Goal: Information Seeking & Learning: Learn about a topic

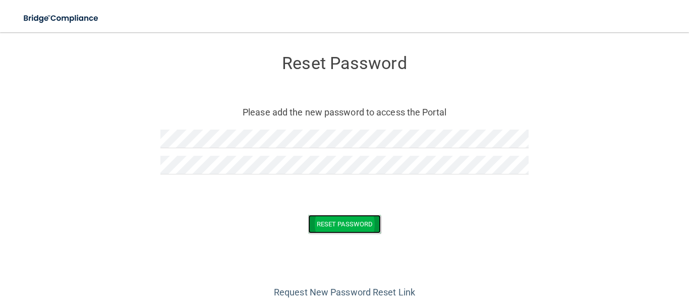
click at [327, 229] on button "Reset Password" at bounding box center [344, 224] width 73 height 19
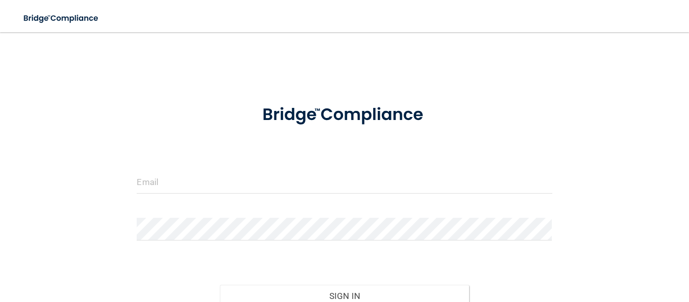
type input "mariaczarraga@gmail.com"
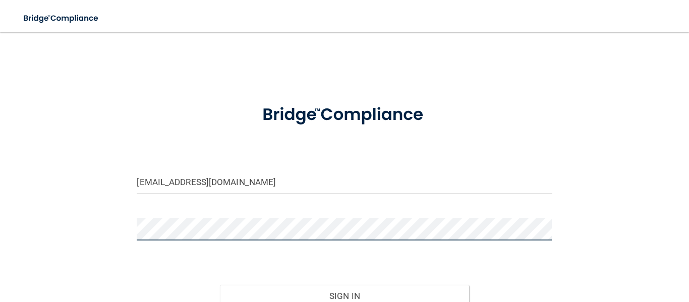
click at [220, 285] on button "Sign In" at bounding box center [344, 296] width 249 height 22
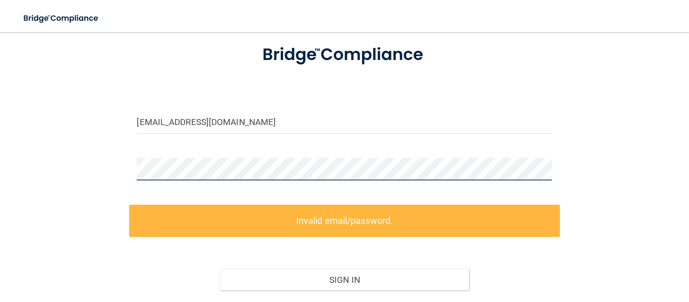
scroll to position [61, 0]
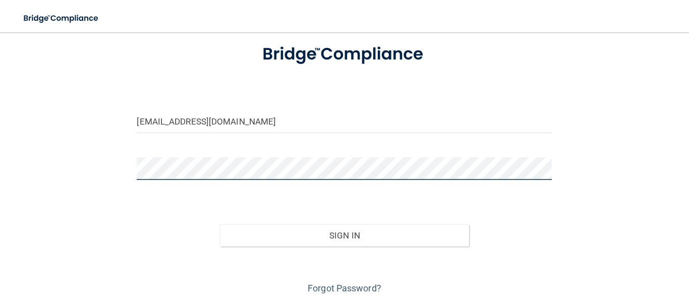
click at [220, 225] on button "Sign In" at bounding box center [344, 236] width 249 height 22
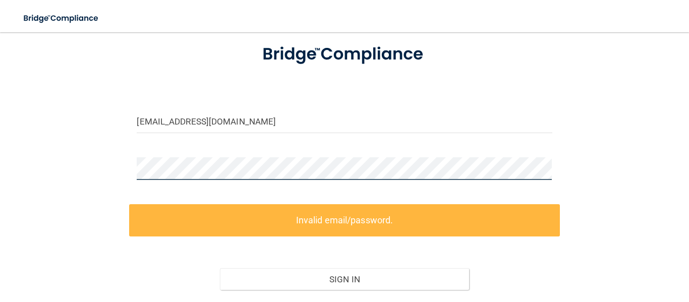
scroll to position [139, 0]
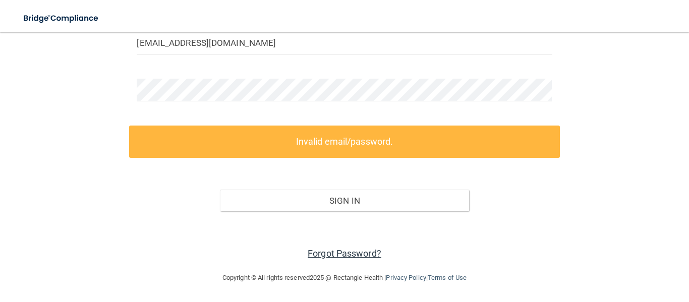
click at [355, 250] on link "Forgot Password?" at bounding box center [345, 253] width 74 height 11
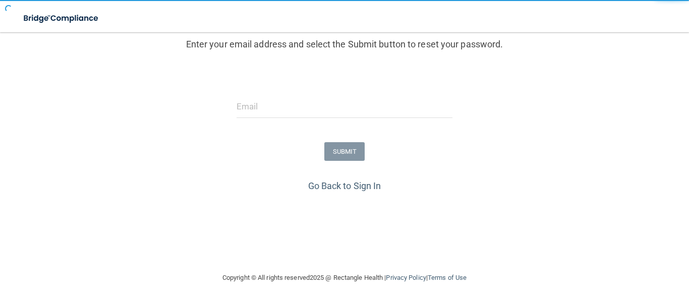
scroll to position [126, 0]
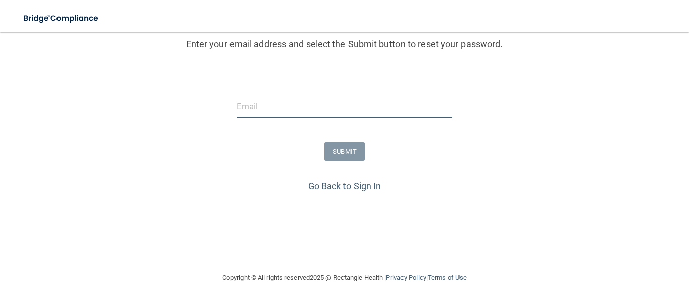
click at [356, 113] on input "email" at bounding box center [345, 106] width 217 height 23
type input "[EMAIL_ADDRESS][DOMAIN_NAME]"
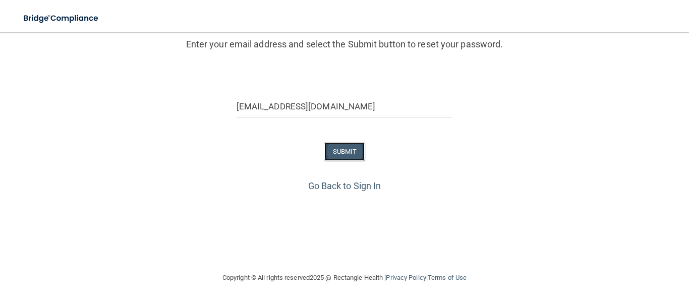
click at [352, 147] on button "SUBMIT" at bounding box center [345, 151] width 41 height 19
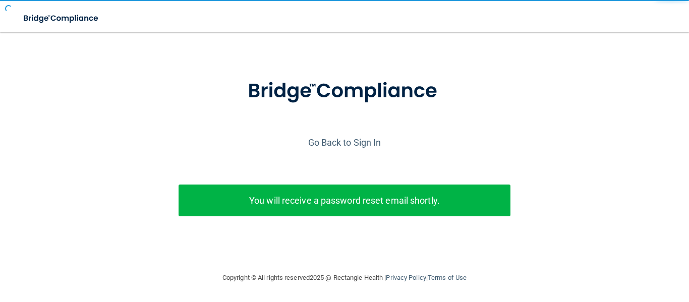
scroll to position [28, 0]
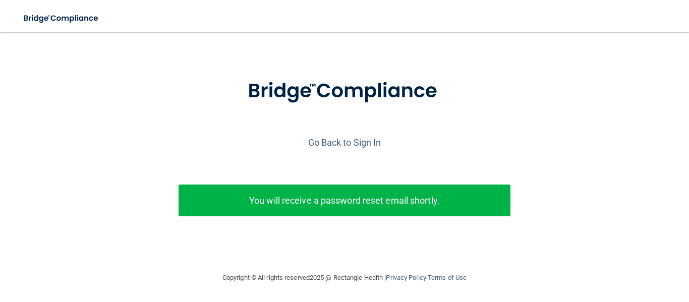
click at [266, 207] on p "You will receive a password reset email shortly." at bounding box center [344, 200] width 317 height 17
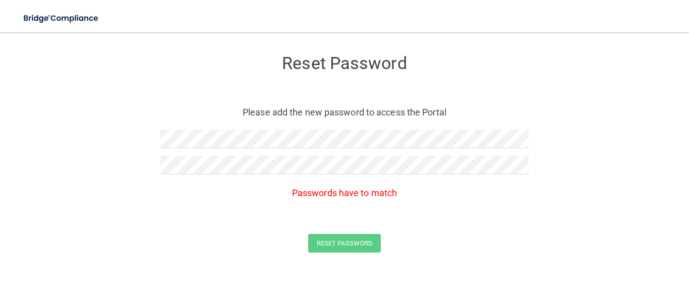
click at [405, 178] on div at bounding box center [344, 169] width 368 height 26
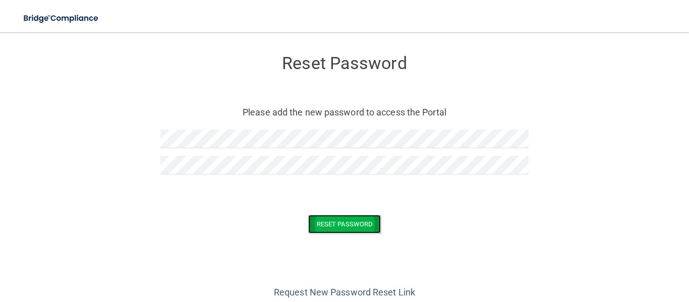
click at [358, 223] on button "Reset Password" at bounding box center [344, 224] width 73 height 19
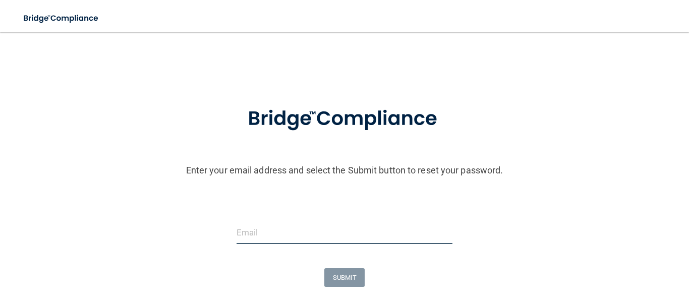
click at [296, 233] on input "email" at bounding box center [345, 233] width 217 height 23
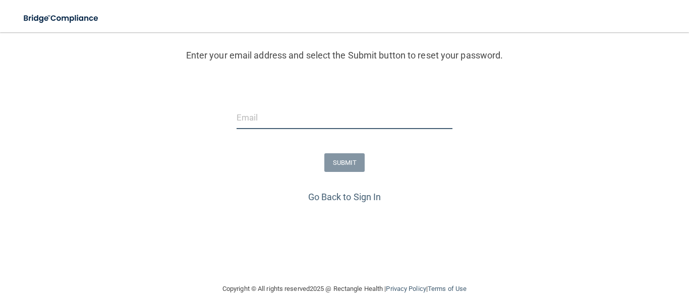
scroll to position [116, 0]
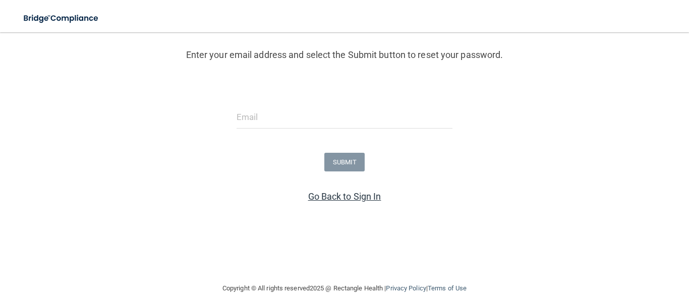
click at [325, 199] on link "Go Back to Sign In" at bounding box center [344, 196] width 73 height 11
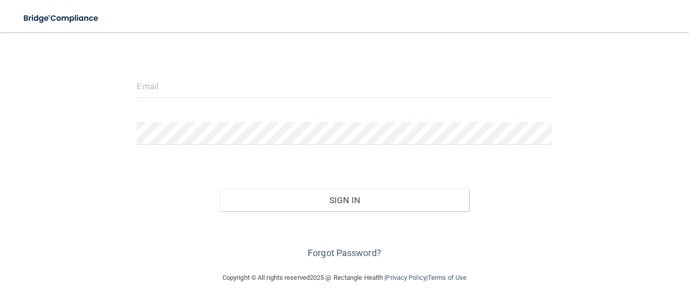
scroll to position [85, 0]
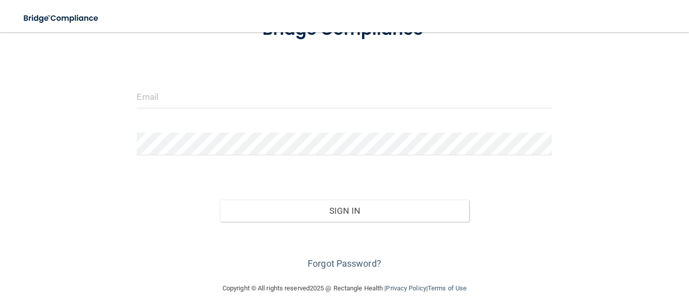
click at [299, 77] on form "Invalid email/password. You don't have permission to access that page. Sign In …" at bounding box center [344, 140] width 415 height 265
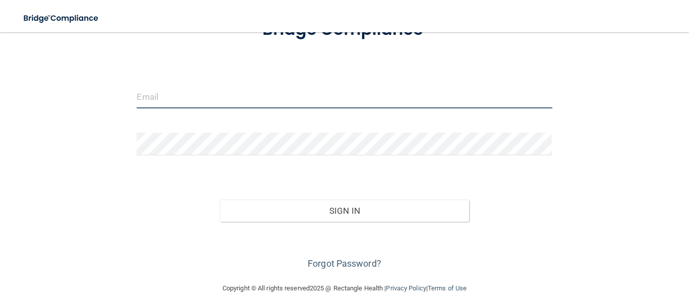
click at [304, 93] on input "email" at bounding box center [344, 97] width 415 height 23
type input "mariaczarraga@gmail.com"
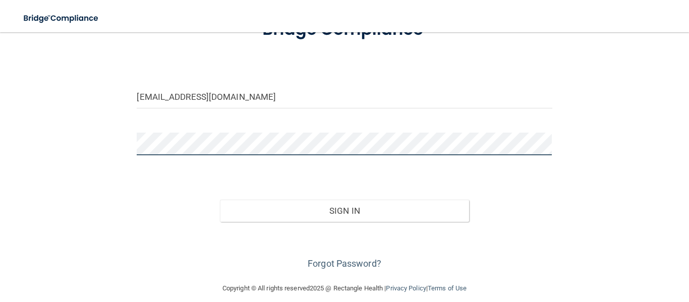
click at [220, 200] on button "Sign In" at bounding box center [344, 211] width 249 height 22
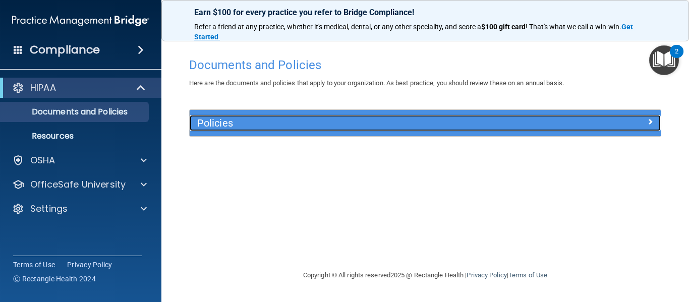
click at [247, 128] on h5 "Policies" at bounding box center [366, 123] width 339 height 11
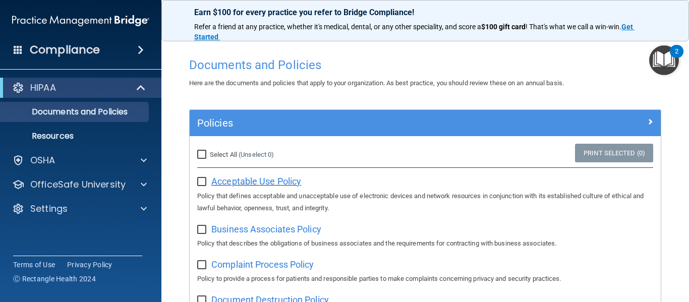
click at [248, 183] on span "Acceptable Use Policy" at bounding box center [256, 181] width 90 height 11
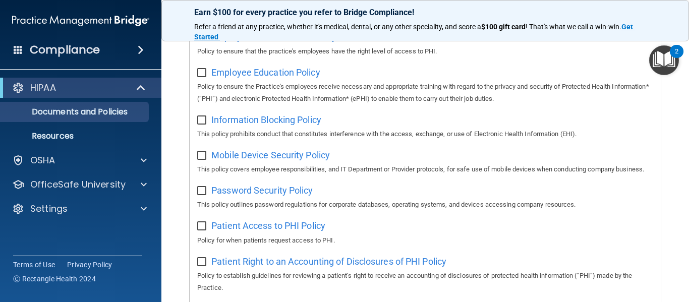
scroll to position [349, 0]
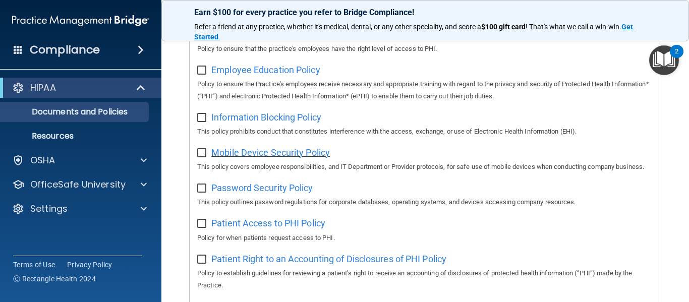
click at [243, 150] on span "Mobile Device Security Policy" at bounding box center [270, 152] width 119 height 11
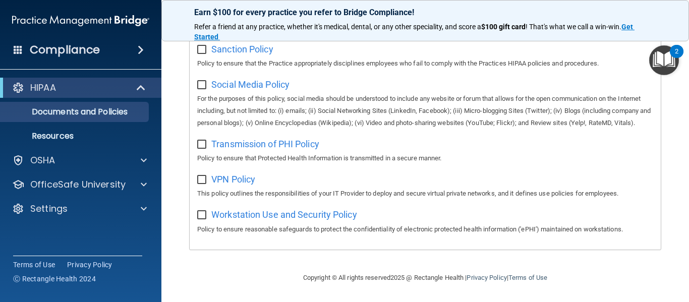
scroll to position [784, 0]
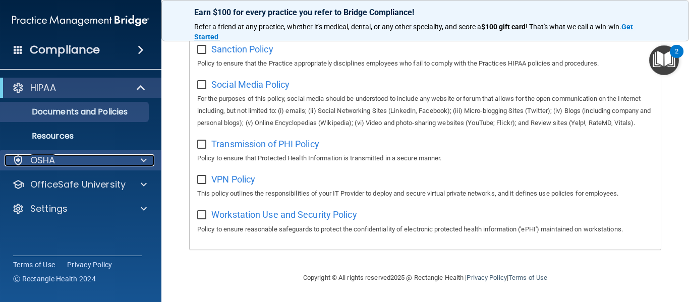
click at [100, 164] on div "OSHA" at bounding box center [67, 160] width 125 height 12
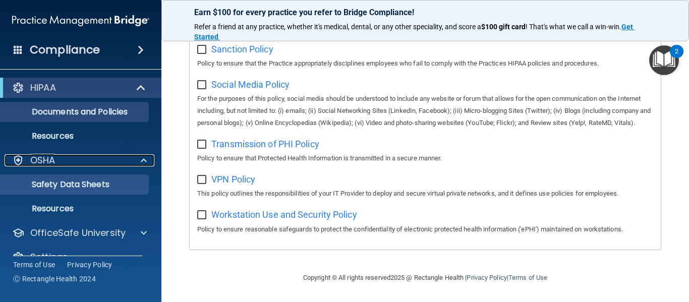
scroll to position [20, 0]
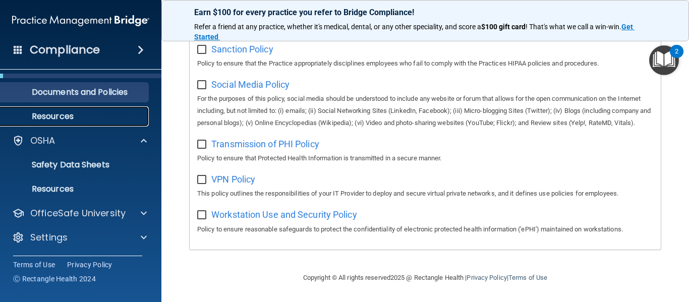
click at [105, 124] on link "Resources" at bounding box center [69, 116] width 159 height 20
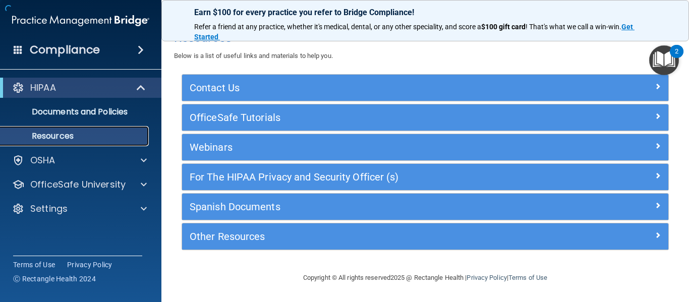
scroll to position [17, 0]
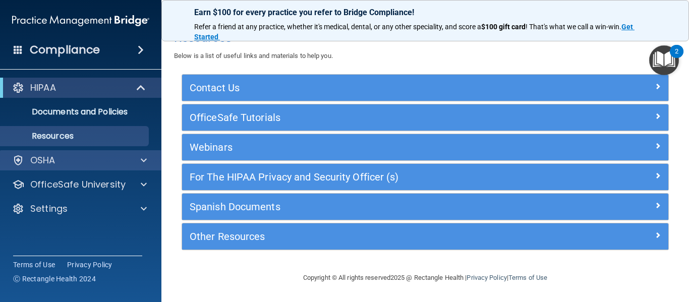
click at [131, 150] on div "OSHA" at bounding box center [81, 160] width 162 height 20
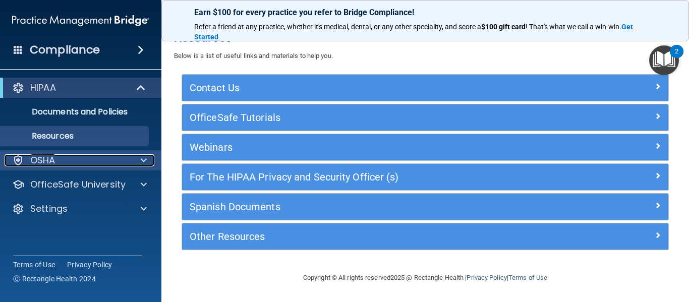
click at [132, 154] on div at bounding box center [142, 160] width 25 height 12
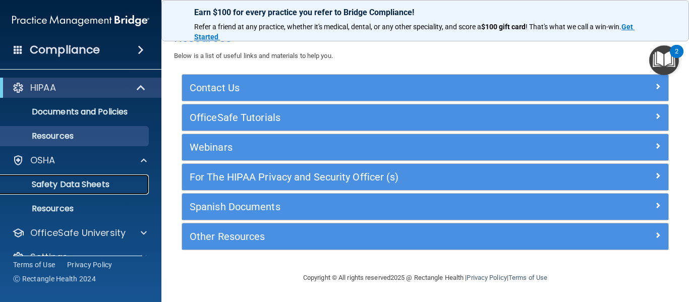
click at [115, 178] on link "Safety Data Sheets" at bounding box center [69, 185] width 159 height 20
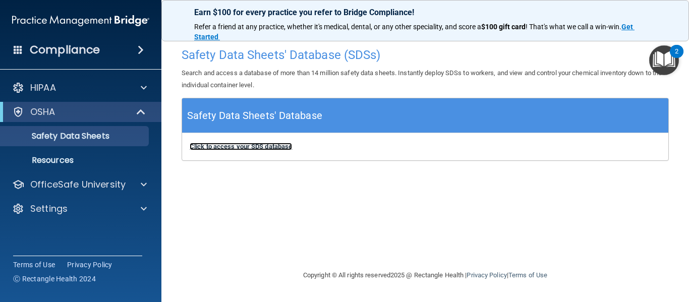
click at [254, 143] on b "Click to access your SDS database" at bounding box center [241, 147] width 102 height 8
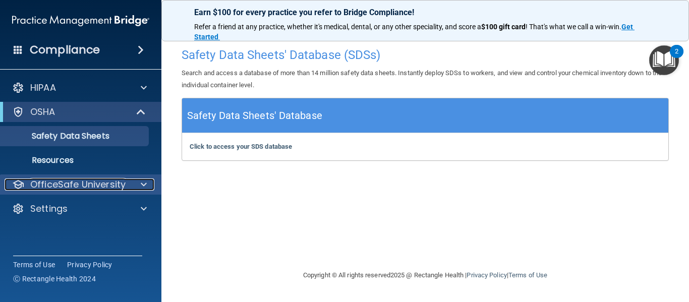
click at [114, 182] on p "OfficeSafe University" at bounding box center [77, 185] width 95 height 12
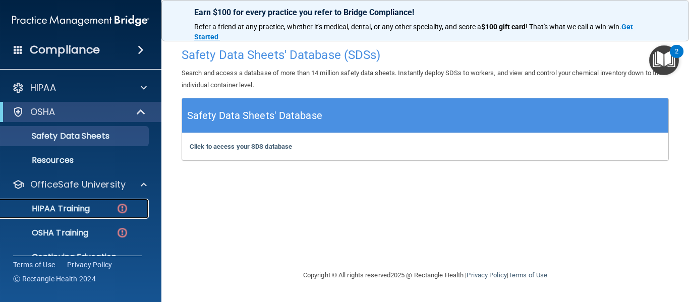
click at [83, 213] on p "HIPAA Training" at bounding box center [48, 209] width 83 height 10
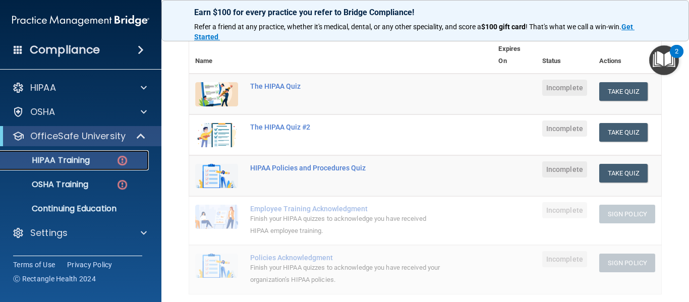
scroll to position [118, 0]
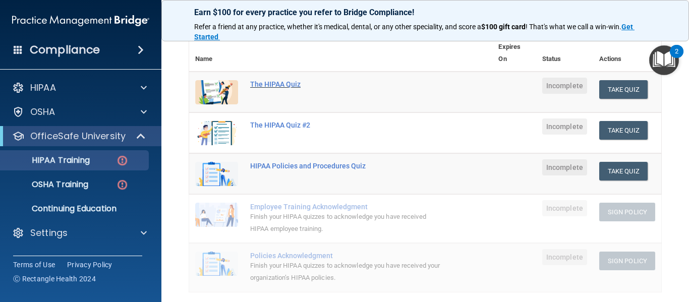
click at [294, 82] on div "The HIPAA Quiz" at bounding box center [346, 84] width 192 height 8
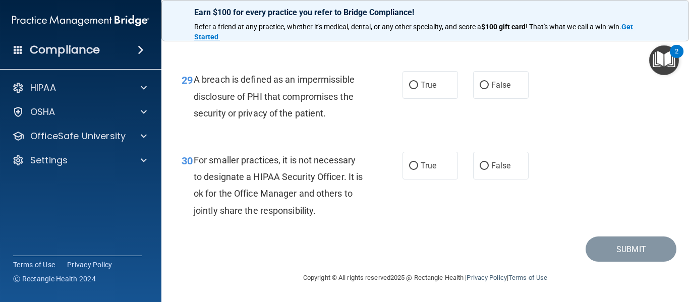
scroll to position [2785, 0]
click at [484, 163] on input "False" at bounding box center [484, 167] width 9 height 8
radio input "true"
click at [484, 163] on input "False" at bounding box center [484, 167] width 9 height 8
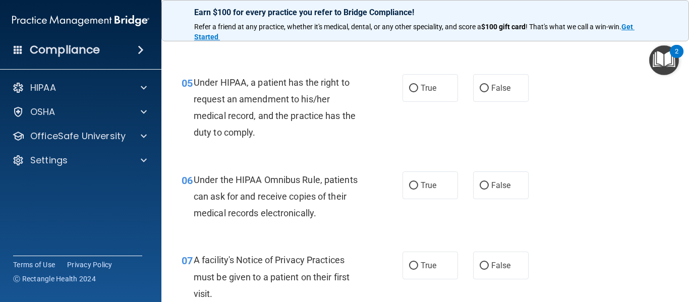
scroll to position [0, 0]
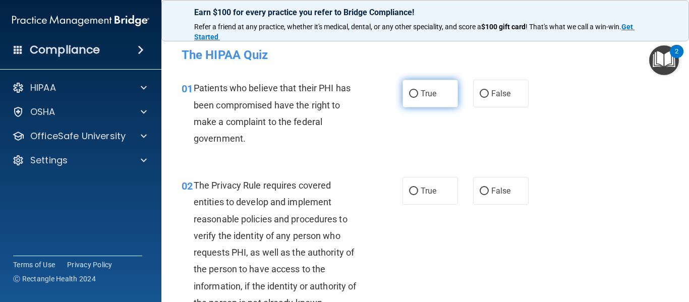
click at [435, 97] on span "True" at bounding box center [429, 94] width 16 height 10
click at [418, 97] on input "True" at bounding box center [413, 94] width 9 height 8
radio input "true"
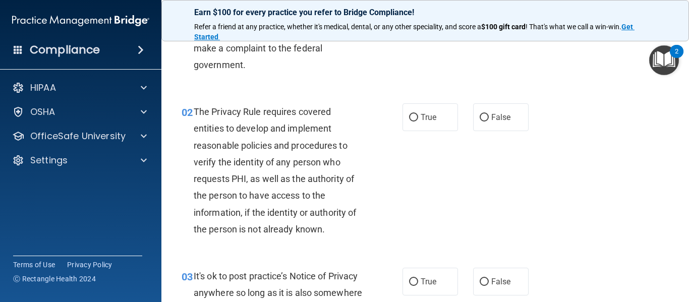
scroll to position [74, 0]
click at [421, 115] on span "True" at bounding box center [429, 117] width 16 height 10
click at [418, 115] on input "True" at bounding box center [413, 118] width 9 height 8
radio input "true"
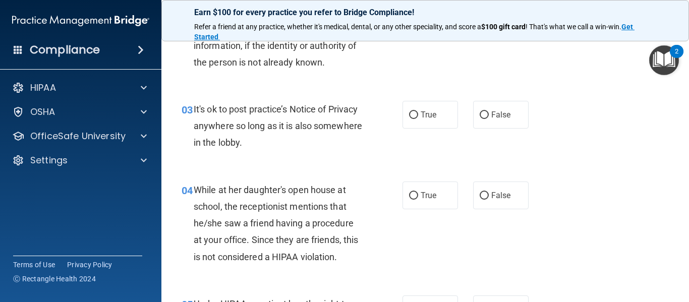
scroll to position [244, 0]
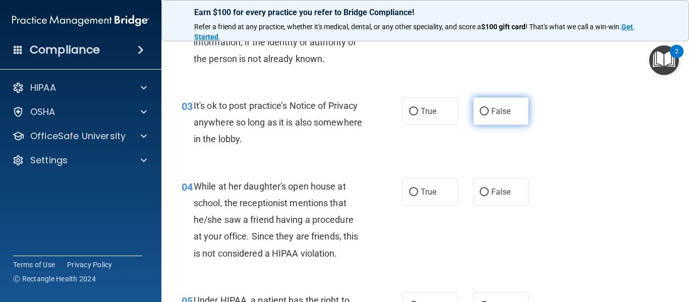
click at [483, 111] on input "False" at bounding box center [484, 112] width 9 height 8
radio input "true"
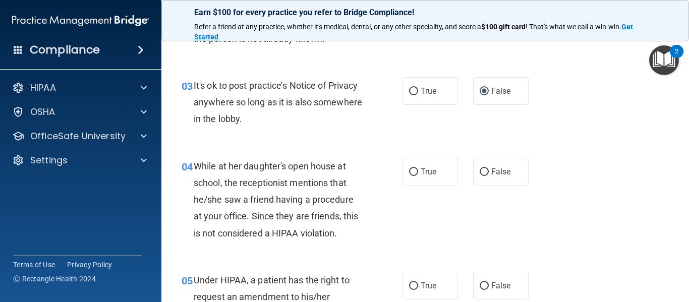
scroll to position [261, 0]
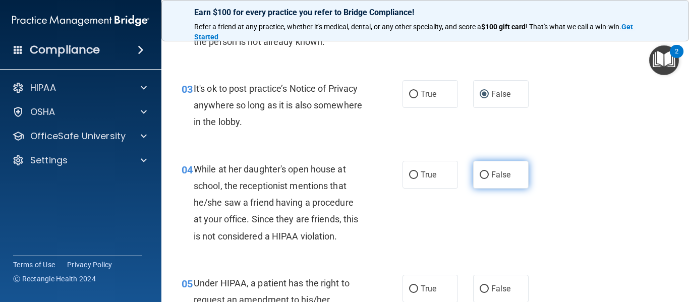
click at [483, 166] on label "False" at bounding box center [501, 175] width 56 height 28
click at [483, 172] on input "False" at bounding box center [484, 176] width 9 height 8
radio input "true"
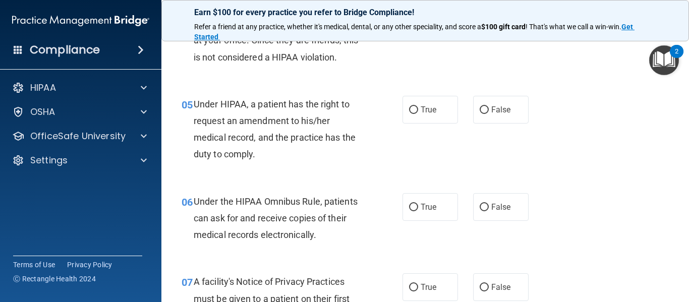
scroll to position [438, 0]
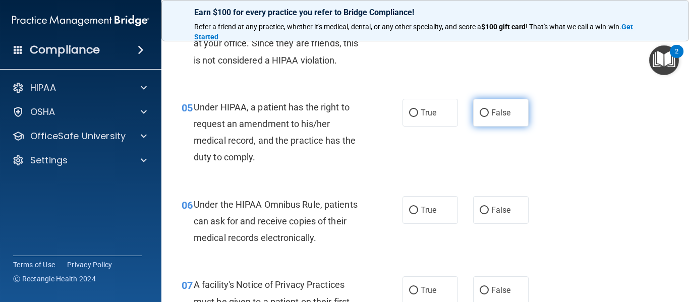
click at [511, 105] on label "False" at bounding box center [501, 113] width 56 height 28
click at [489, 110] on input "False" at bounding box center [484, 114] width 9 height 8
radio input "true"
click at [511, 105] on label "False" at bounding box center [501, 113] width 56 height 28
click at [489, 110] on input "False" at bounding box center [484, 114] width 9 height 8
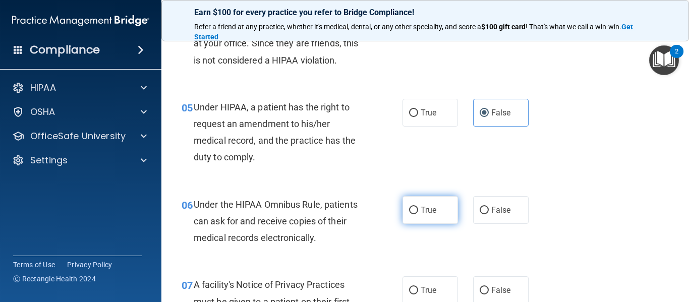
click at [426, 213] on span "True" at bounding box center [429, 210] width 16 height 10
click at [418, 213] on input "True" at bounding box center [413, 211] width 9 height 8
radio input "true"
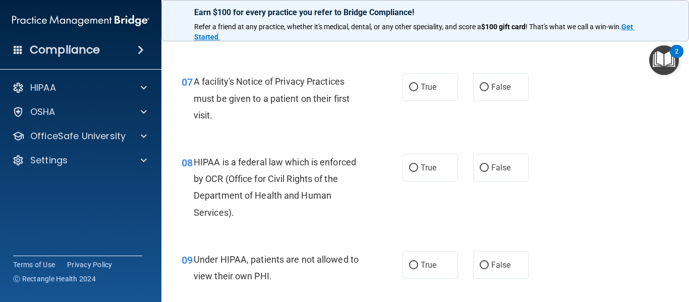
scroll to position [641, 0]
click at [440, 76] on label "True" at bounding box center [431, 87] width 56 height 28
click at [418, 83] on input "True" at bounding box center [413, 87] width 9 height 8
radio input "true"
click at [410, 159] on label "True" at bounding box center [431, 167] width 56 height 28
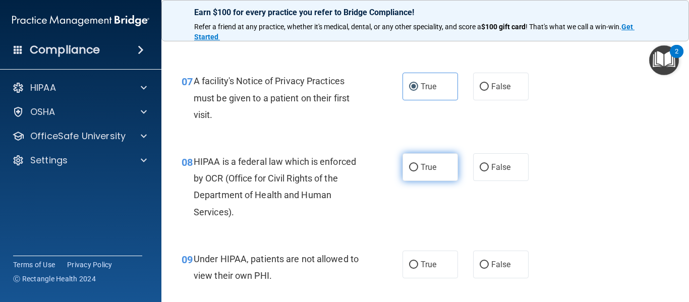
click at [410, 164] on input "True" at bounding box center [413, 168] width 9 height 8
radio input "true"
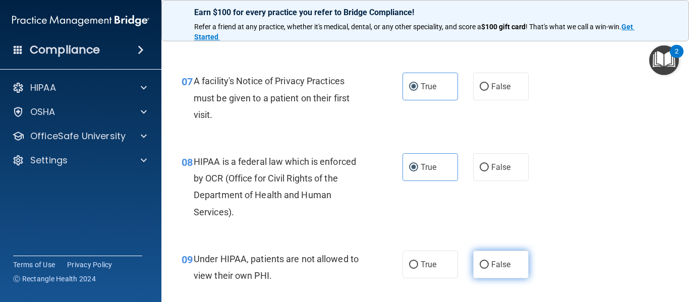
click at [474, 263] on label "False" at bounding box center [501, 265] width 56 height 28
click at [480, 263] on input "False" at bounding box center [484, 265] width 9 height 8
radio input "true"
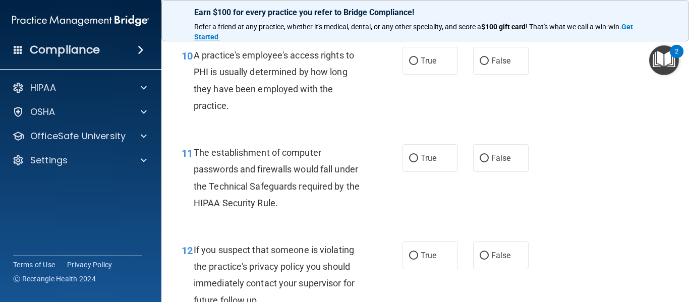
scroll to position [909, 0]
click at [502, 72] on label "False" at bounding box center [501, 60] width 56 height 28
click at [489, 65] on input "False" at bounding box center [484, 61] width 9 height 8
radio input "true"
click at [409, 153] on label "True" at bounding box center [431, 158] width 56 height 28
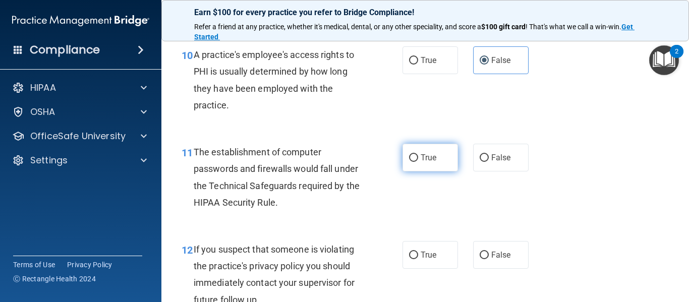
click at [409, 154] on input "True" at bounding box center [413, 158] width 9 height 8
radio input "true"
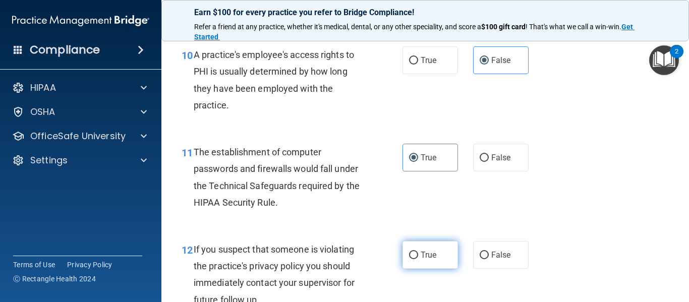
click at [410, 242] on label "True" at bounding box center [431, 255] width 56 height 28
click at [410, 252] on input "True" at bounding box center [413, 256] width 9 height 8
radio input "true"
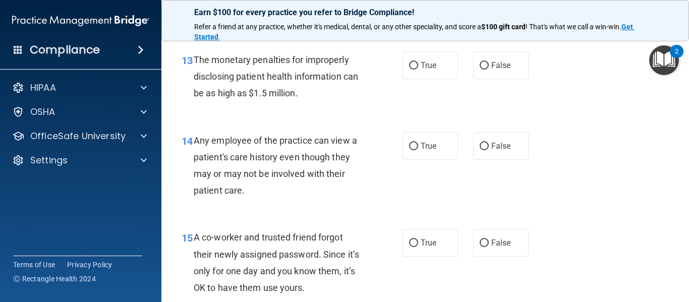
scroll to position [1199, 0]
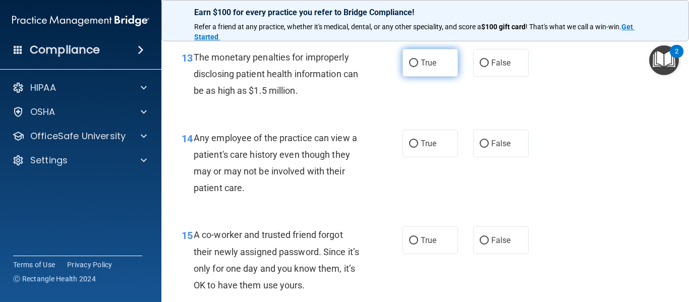
click at [416, 76] on label "True" at bounding box center [431, 63] width 56 height 28
click at [416, 67] on input "True" at bounding box center [413, 64] width 9 height 8
radio input "true"
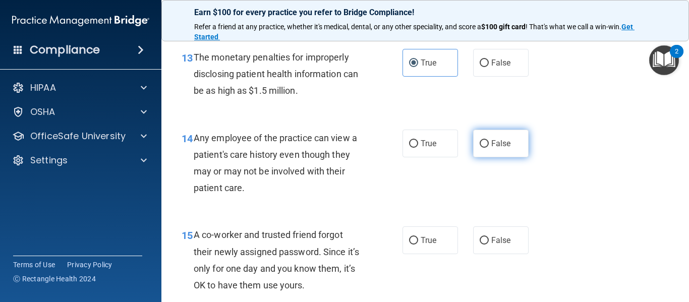
click at [485, 154] on label "False" at bounding box center [501, 144] width 56 height 28
click at [485, 148] on input "False" at bounding box center [484, 144] width 9 height 8
radio input "true"
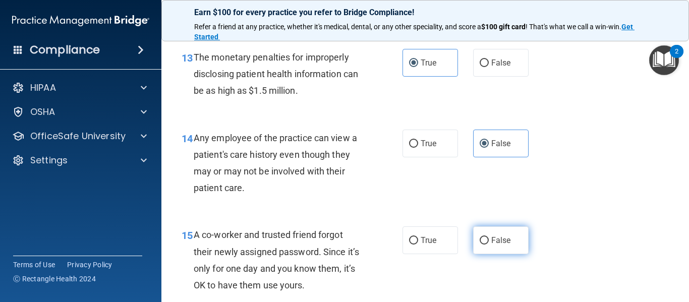
click at [481, 244] on input "False" at bounding box center [484, 241] width 9 height 8
radio input "true"
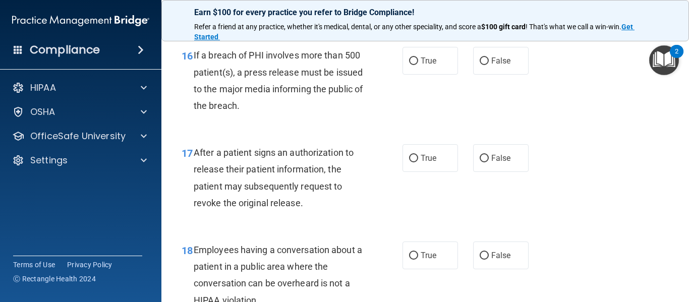
scroll to position [1478, 0]
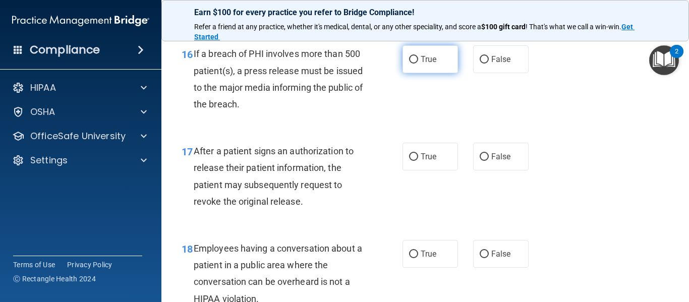
click at [436, 68] on label "True" at bounding box center [431, 59] width 56 height 28
click at [418, 64] on input "True" at bounding box center [413, 60] width 9 height 8
radio input "true"
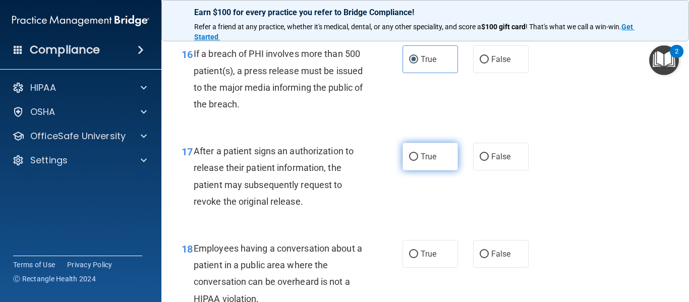
click at [418, 157] on label "True" at bounding box center [431, 157] width 56 height 28
click at [418, 157] on input "True" at bounding box center [413, 157] width 9 height 8
radio input "true"
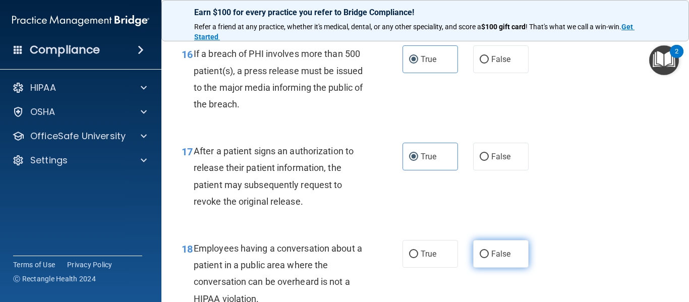
click at [480, 244] on label "False" at bounding box center [501, 254] width 56 height 28
click at [480, 251] on input "False" at bounding box center [484, 255] width 9 height 8
radio input "true"
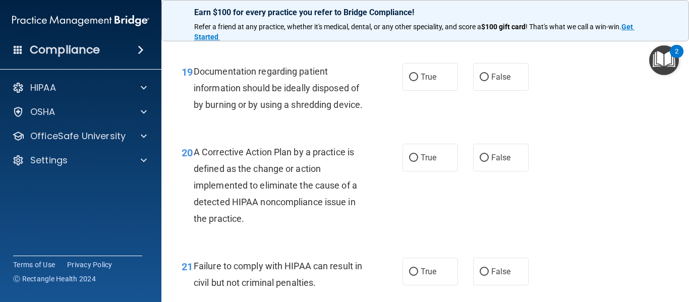
scroll to position [1756, 0]
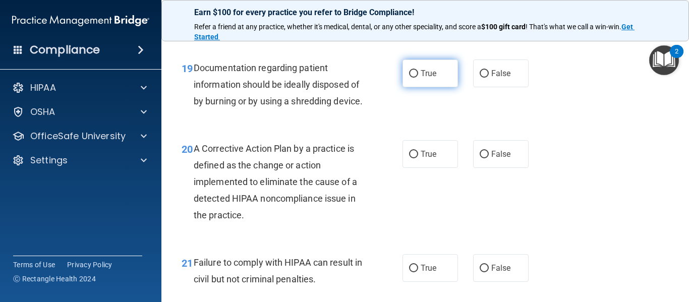
click at [420, 82] on label "True" at bounding box center [431, 74] width 56 height 28
click at [418, 78] on input "True" at bounding box center [413, 74] width 9 height 8
radio input "true"
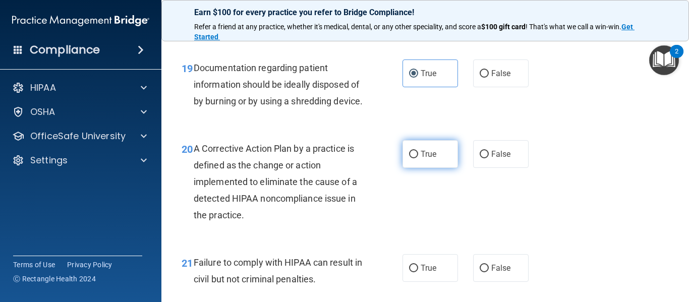
click at [411, 158] on input "True" at bounding box center [413, 155] width 9 height 8
radio input "true"
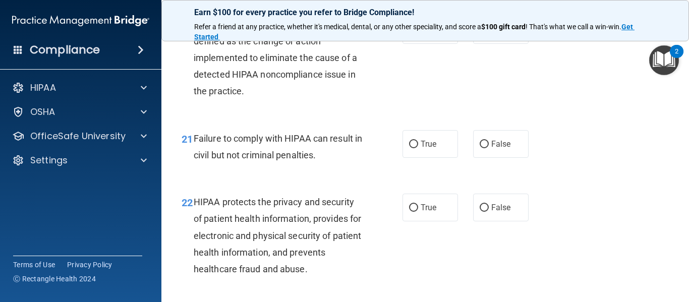
scroll to position [1887, 0]
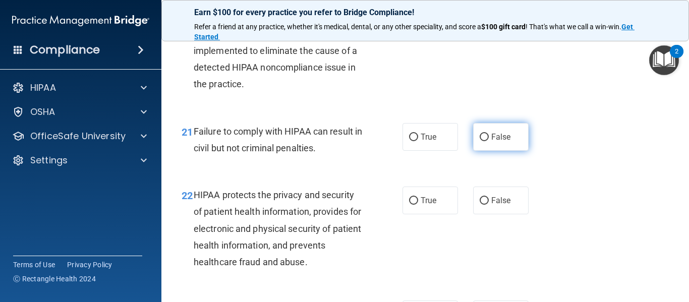
click at [484, 151] on label "False" at bounding box center [501, 137] width 56 height 28
click at [484, 141] on input "False" at bounding box center [484, 138] width 9 height 8
radio input "true"
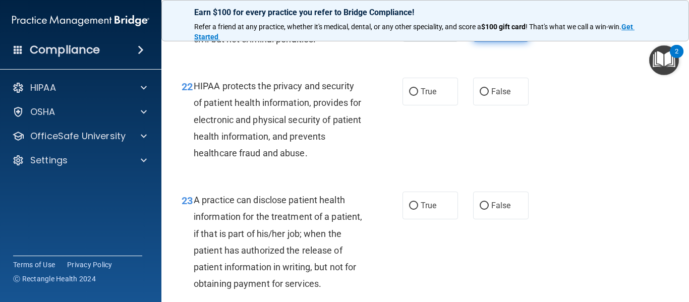
scroll to position [2000, 0]
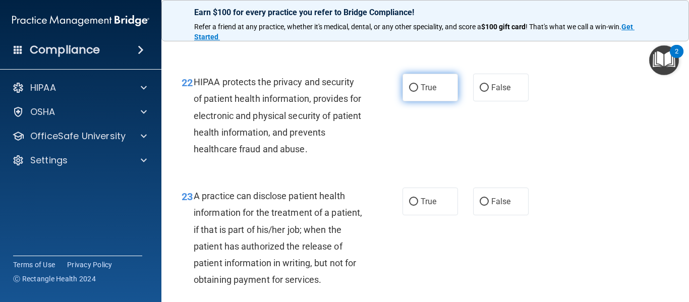
click at [429, 97] on label "True" at bounding box center [431, 88] width 56 height 28
click at [418, 92] on input "True" at bounding box center [413, 88] width 9 height 8
radio input "true"
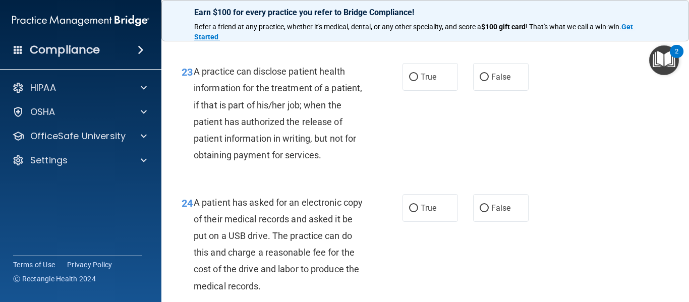
scroll to position [2126, 0]
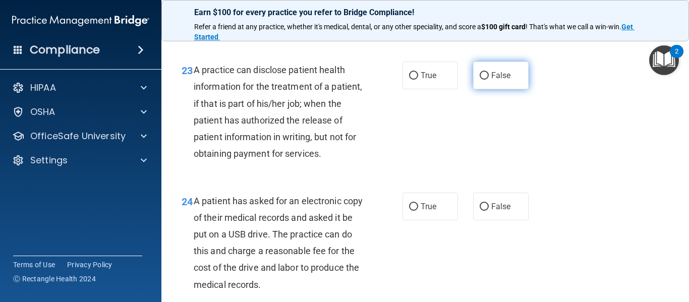
click at [480, 80] on input "False" at bounding box center [484, 76] width 9 height 8
radio input "true"
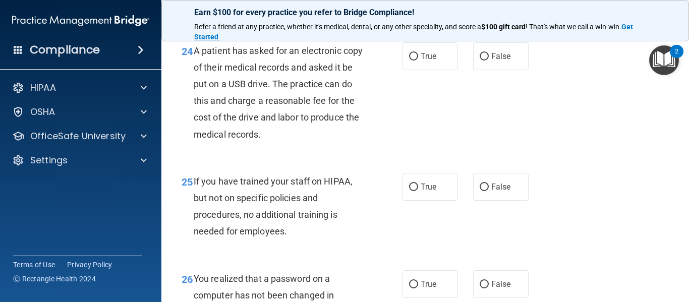
scroll to position [2277, 0]
click at [414, 70] on label "True" at bounding box center [431, 56] width 56 height 28
click at [414, 60] on input "True" at bounding box center [413, 56] width 9 height 8
radio input "true"
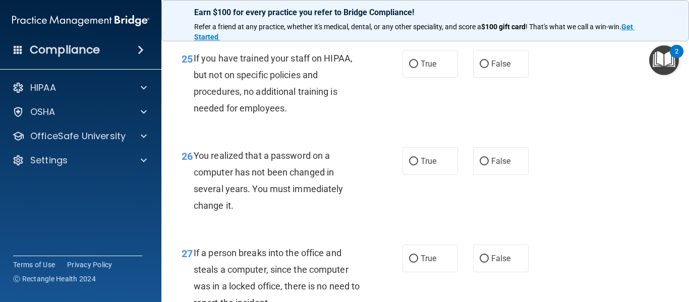
scroll to position [2404, 0]
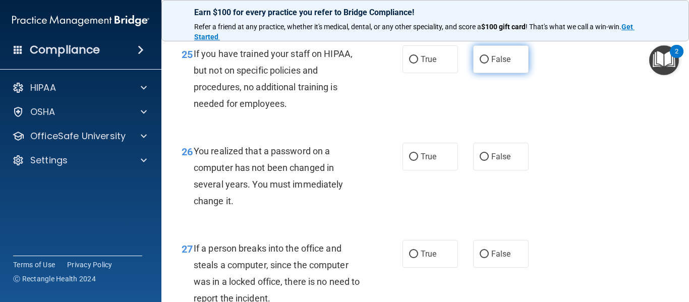
click at [475, 73] on label "False" at bounding box center [501, 59] width 56 height 28
click at [480, 64] on input "False" at bounding box center [484, 60] width 9 height 8
radio input "true"
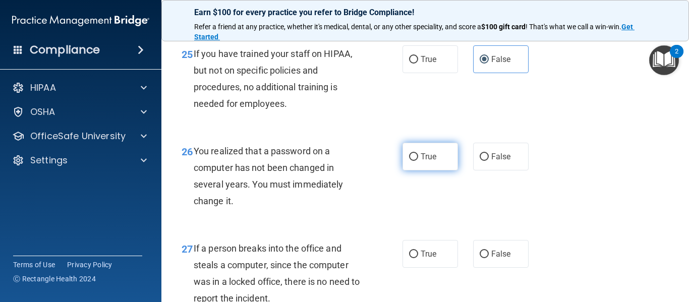
click at [416, 161] on input "True" at bounding box center [413, 157] width 9 height 8
radio input "true"
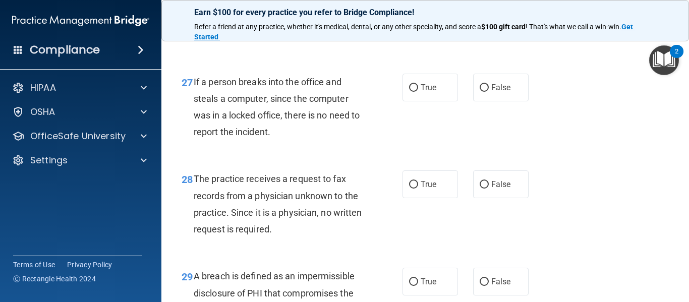
scroll to position [2573, 0]
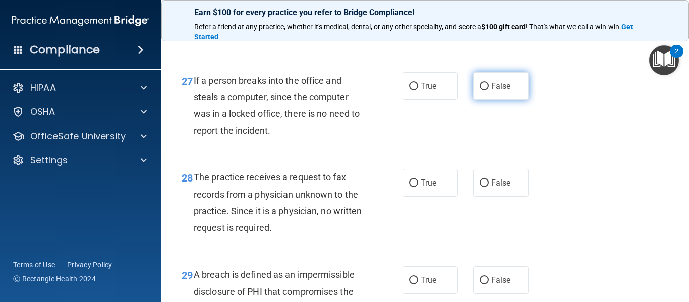
click at [510, 100] on label "False" at bounding box center [501, 86] width 56 height 28
click at [489, 90] on input "False" at bounding box center [484, 87] width 9 height 8
radio input "true"
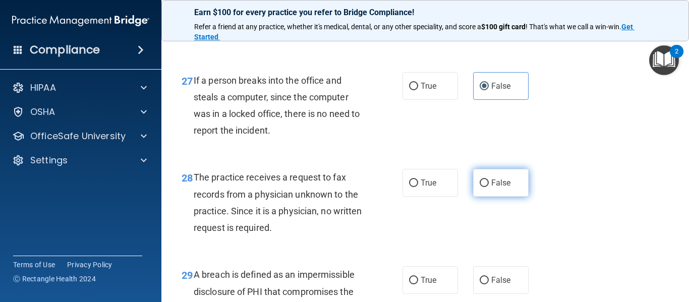
click at [487, 193] on label "False" at bounding box center [501, 183] width 56 height 28
click at [487, 187] on input "False" at bounding box center [484, 184] width 9 height 8
radio input "true"
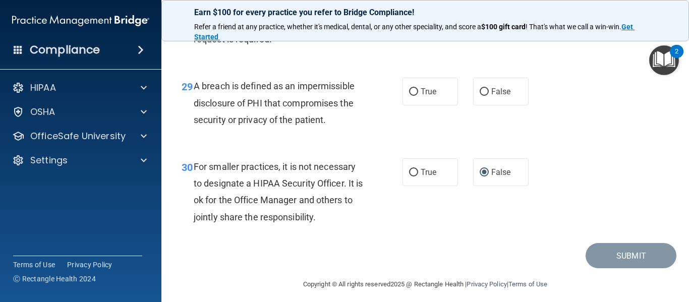
scroll to position [2762, 0]
click at [443, 105] on label "True" at bounding box center [431, 91] width 56 height 28
click at [418, 95] on input "True" at bounding box center [413, 92] width 9 height 8
radio input "true"
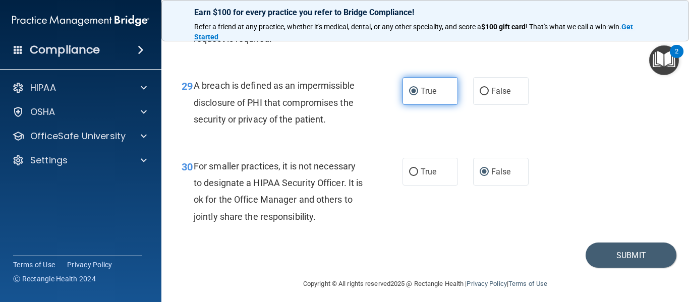
scroll to position [2785, 0]
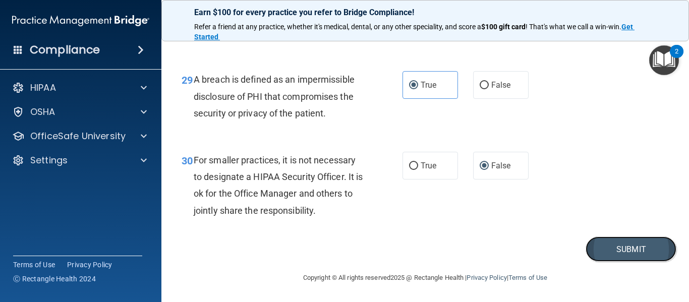
click at [595, 241] on button "Submit" at bounding box center [631, 250] width 91 height 26
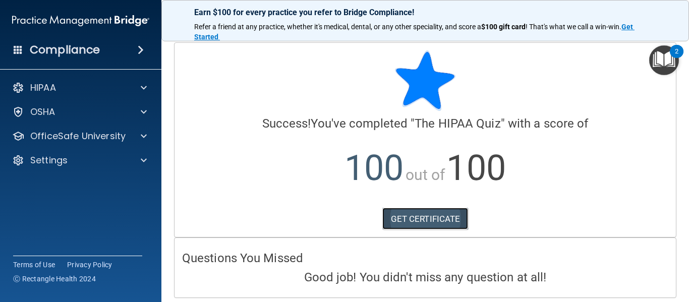
click at [451, 227] on link "GET CERTIFICATE" at bounding box center [426, 219] width 86 height 22
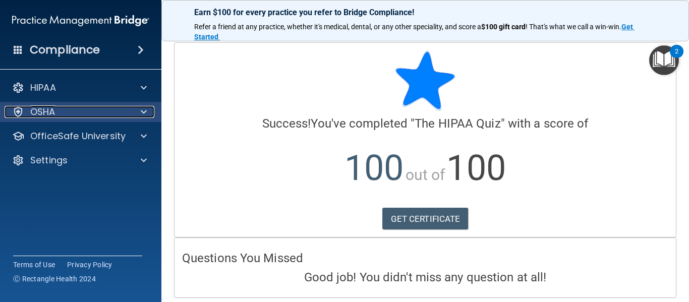
click at [101, 115] on div "OSHA" at bounding box center [67, 112] width 125 height 12
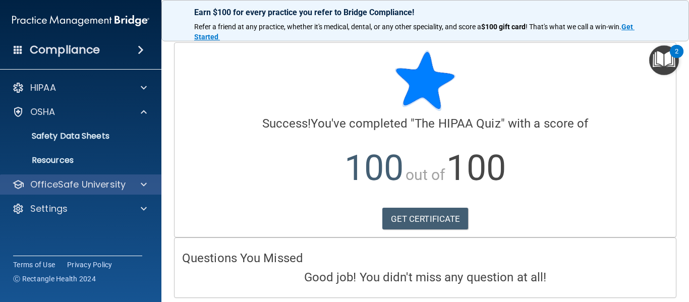
click at [89, 175] on div "OfficeSafe University" at bounding box center [81, 185] width 162 height 20
click at [143, 190] on span at bounding box center [144, 185] width 6 height 12
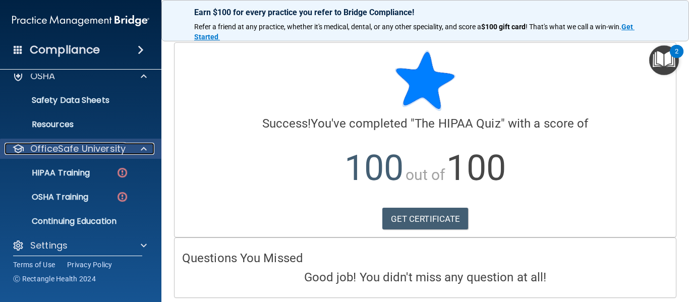
scroll to position [44, 0]
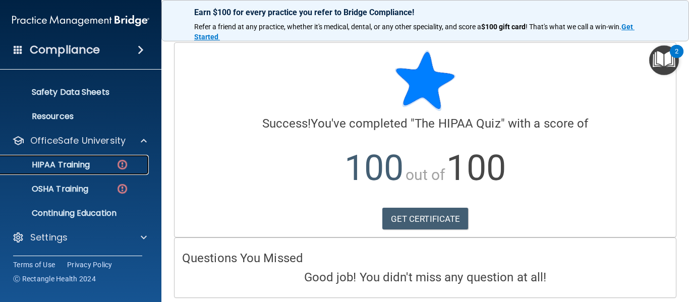
click at [91, 166] on div "HIPAA Training" at bounding box center [76, 165] width 138 height 10
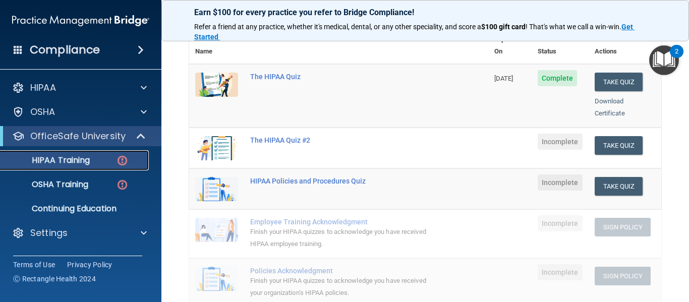
scroll to position [124, 0]
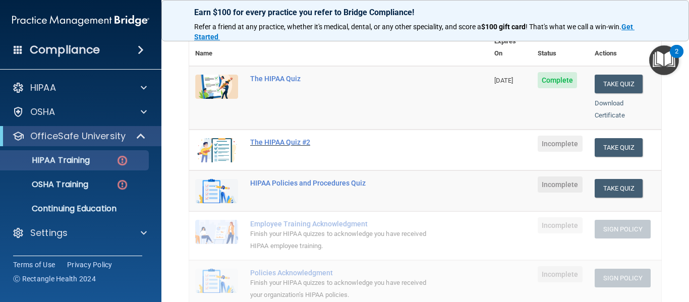
click at [289, 138] on div "The HIPAA Quiz #2" at bounding box center [344, 142] width 188 height 8
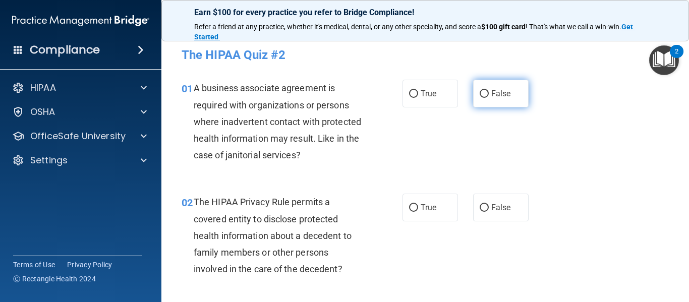
click at [509, 86] on label "False" at bounding box center [501, 94] width 56 height 28
click at [489, 90] on input "False" at bounding box center [484, 94] width 9 height 8
radio input "true"
click at [509, 86] on label "False" at bounding box center [501, 94] width 56 height 28
click at [489, 90] on input "False" at bounding box center [484, 94] width 9 height 8
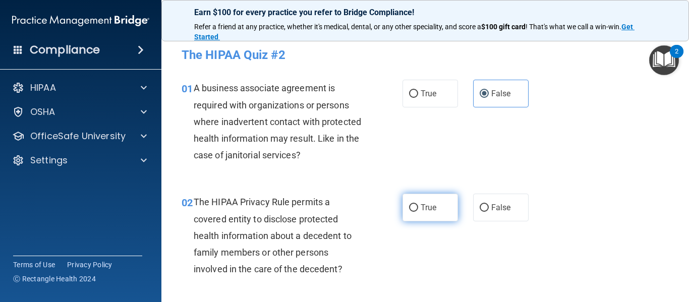
click at [407, 207] on label "True" at bounding box center [431, 208] width 56 height 28
click at [409, 207] on input "True" at bounding box center [413, 208] width 9 height 8
radio input "true"
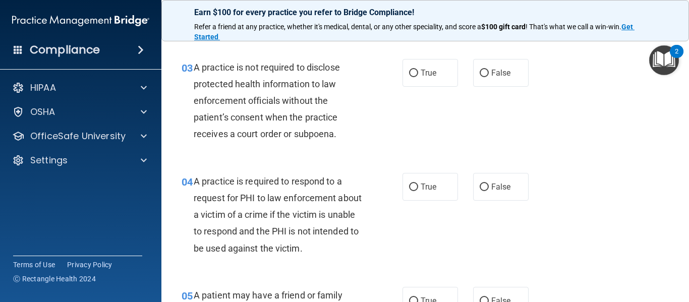
scroll to position [247, 0]
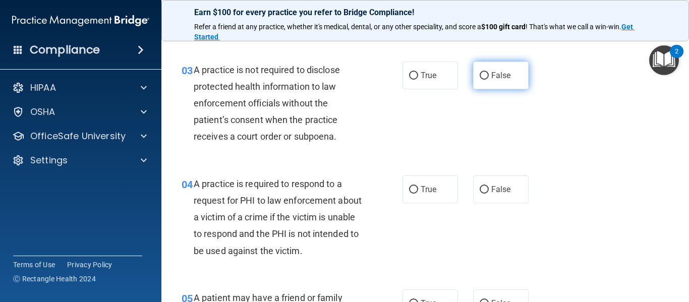
click at [481, 89] on label "False" at bounding box center [501, 76] width 56 height 28
click at [481, 80] on input "False" at bounding box center [484, 76] width 9 height 8
radio input "true"
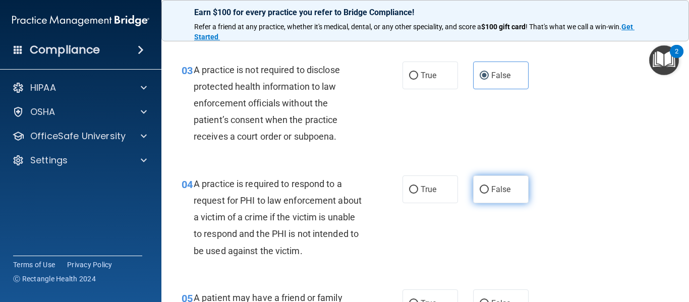
click at [480, 193] on input "False" at bounding box center [484, 190] width 9 height 8
radio input "true"
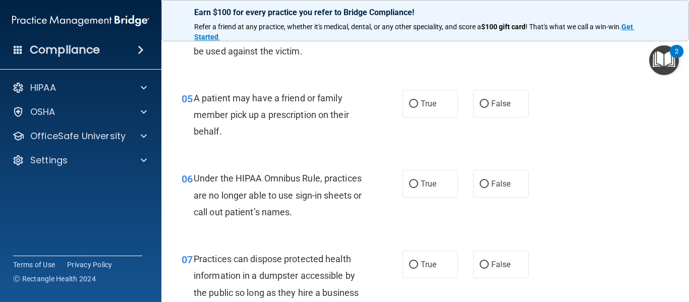
scroll to position [448, 0]
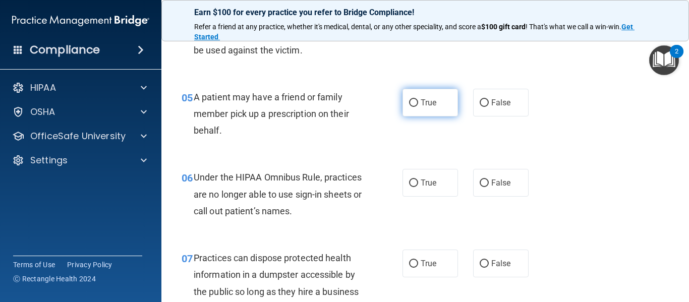
click at [448, 102] on label "True" at bounding box center [431, 103] width 56 height 28
click at [418, 102] on input "True" at bounding box center [413, 103] width 9 height 8
radio input "true"
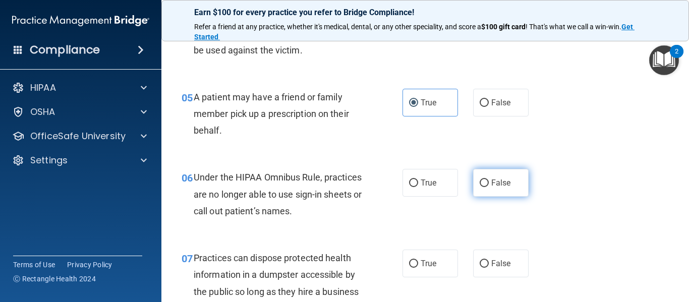
click at [482, 185] on input "False" at bounding box center [484, 184] width 9 height 8
radio input "true"
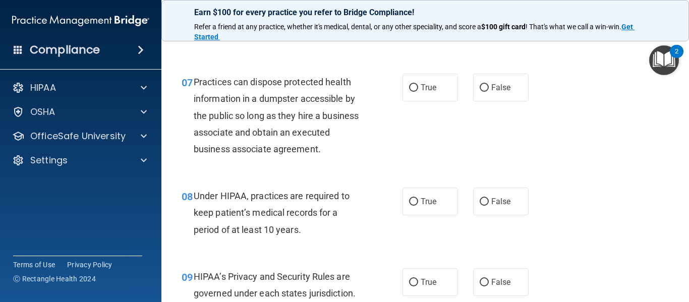
scroll to position [625, 0]
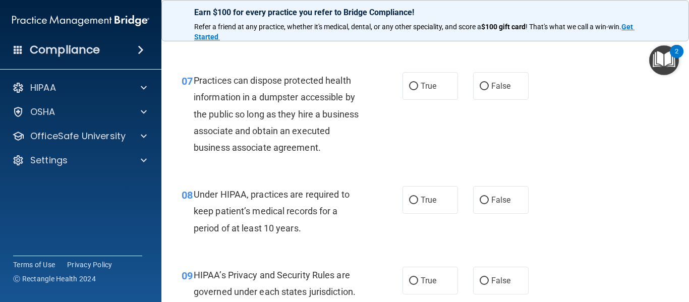
click at [497, 100] on div "07 Practices can dispose protected health information in a dumpster accessible …" at bounding box center [425, 117] width 503 height 114
click at [492, 74] on label "False" at bounding box center [501, 86] width 56 height 28
click at [489, 83] on input "False" at bounding box center [484, 87] width 9 height 8
radio input "true"
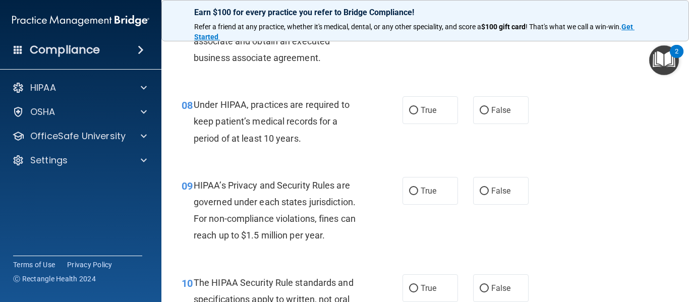
scroll to position [716, 0]
click at [455, 131] on div "08 Under HIPAA, practices are required to keep patient’s medical records for a …" at bounding box center [425, 123] width 503 height 81
click at [481, 118] on label "False" at bounding box center [501, 110] width 56 height 28
click at [481, 114] on input "False" at bounding box center [484, 110] width 9 height 8
radio input "true"
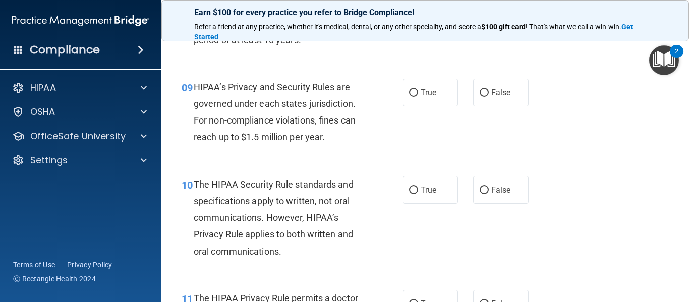
scroll to position [823, 0]
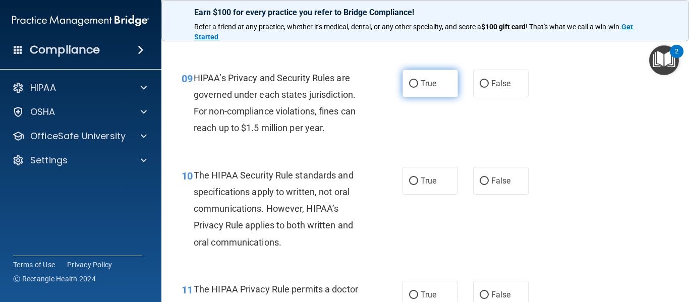
click at [437, 93] on label "True" at bounding box center [431, 84] width 56 height 28
click at [418, 88] on input "True" at bounding box center [413, 84] width 9 height 8
radio input "true"
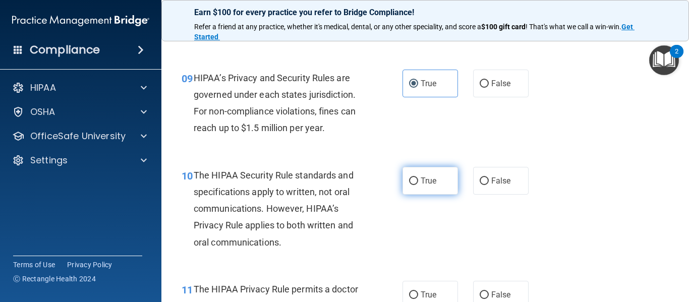
click at [433, 173] on label "True" at bounding box center [431, 181] width 56 height 28
click at [418, 178] on input "True" at bounding box center [413, 182] width 9 height 8
radio input "true"
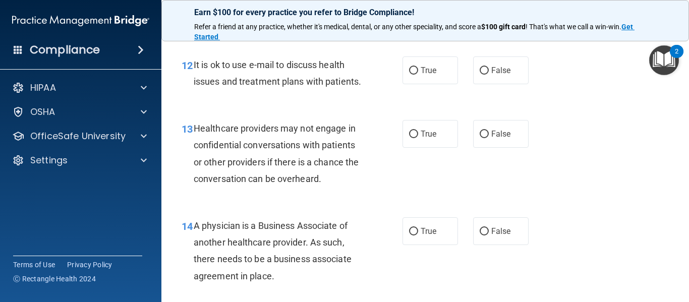
scroll to position [1146, 0]
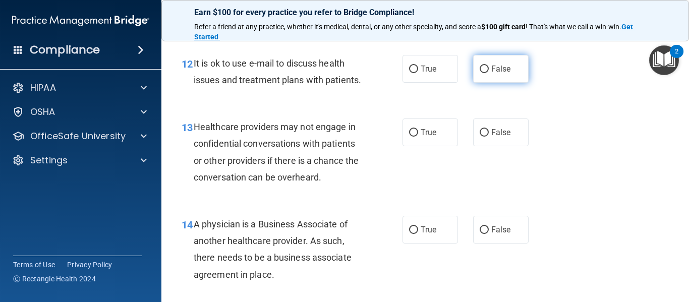
click at [518, 66] on label "False" at bounding box center [501, 69] width 56 height 28
click at [489, 66] on input "False" at bounding box center [484, 70] width 9 height 8
radio input "true"
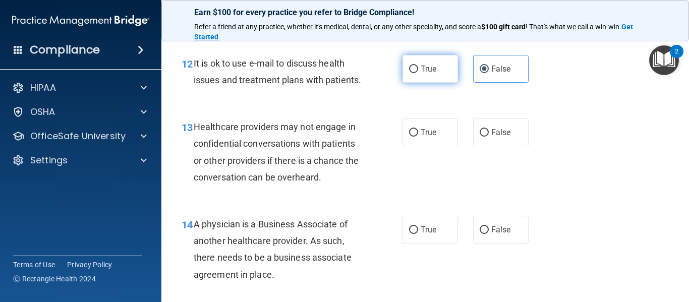
click at [407, 67] on label "True" at bounding box center [431, 69] width 56 height 28
click at [409, 67] on input "True" at bounding box center [413, 70] width 9 height 8
radio input "true"
radio input "false"
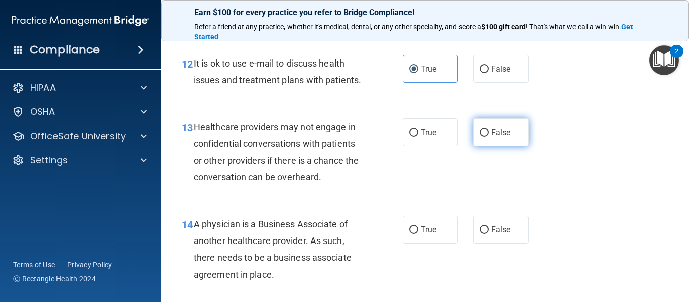
click at [475, 138] on label "False" at bounding box center [501, 133] width 56 height 28
click at [480, 137] on input "False" at bounding box center [484, 133] width 9 height 8
radio input "true"
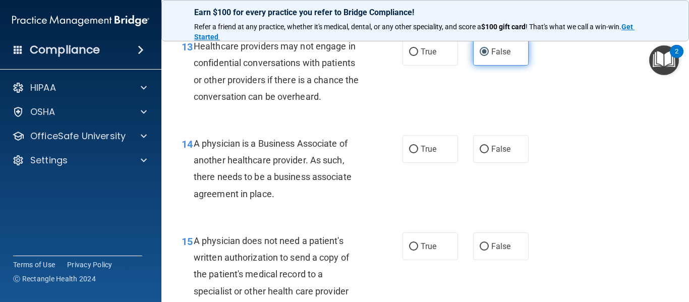
scroll to position [1232, 0]
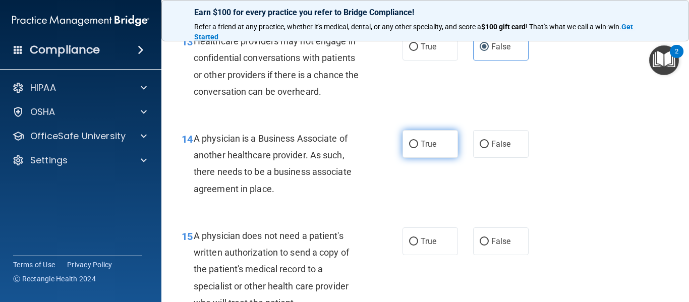
click at [451, 145] on label "True" at bounding box center [431, 144] width 56 height 28
click at [418, 145] on input "True" at bounding box center [413, 145] width 9 height 8
radio input "true"
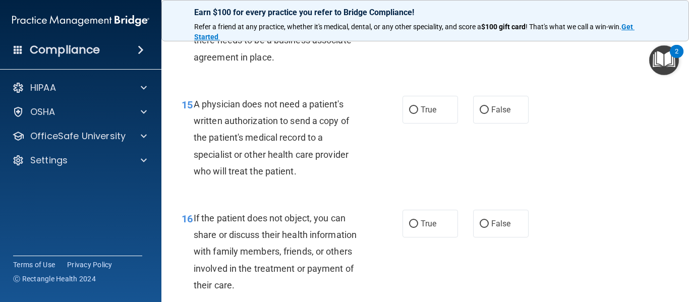
scroll to position [1368, 0]
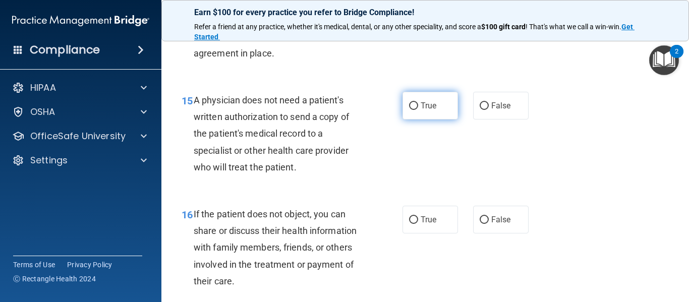
click at [430, 97] on label "True" at bounding box center [431, 106] width 56 height 28
click at [418, 102] on input "True" at bounding box center [413, 106] width 9 height 8
radio input "true"
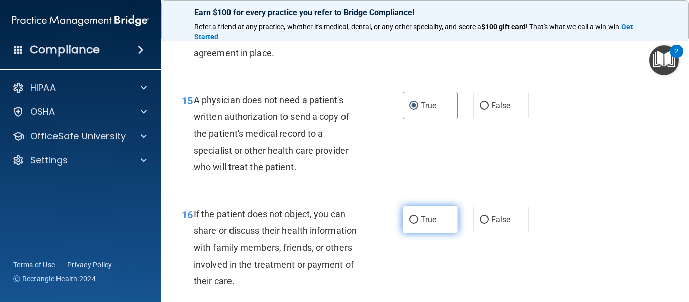
click at [418, 230] on label "True" at bounding box center [431, 220] width 56 height 28
click at [418, 224] on input "True" at bounding box center [413, 221] width 9 height 8
radio input "true"
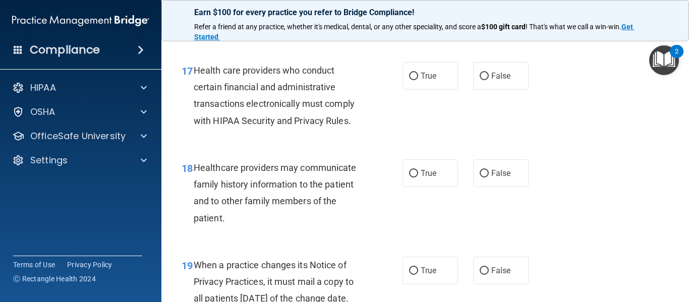
scroll to position [1636, 0]
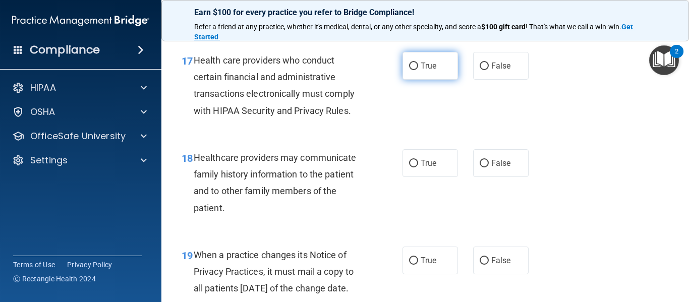
click at [425, 77] on label "True" at bounding box center [431, 66] width 56 height 28
click at [418, 70] on input "True" at bounding box center [413, 67] width 9 height 8
radio input "true"
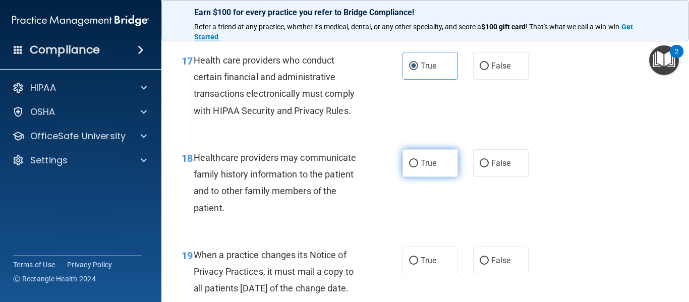
click at [405, 167] on label "True" at bounding box center [431, 163] width 56 height 28
click at [409, 167] on input "True" at bounding box center [413, 164] width 9 height 8
radio input "true"
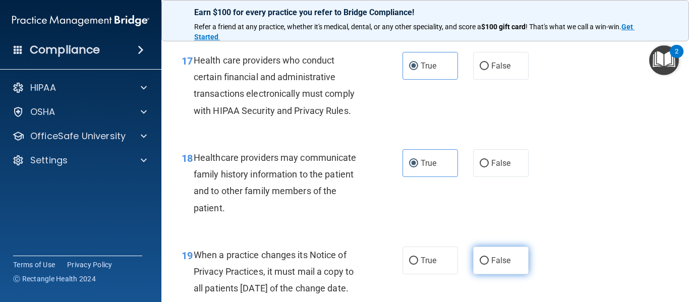
click at [486, 265] on label "False" at bounding box center [501, 261] width 56 height 28
click at [486, 265] on input "False" at bounding box center [484, 261] width 9 height 8
radio input "true"
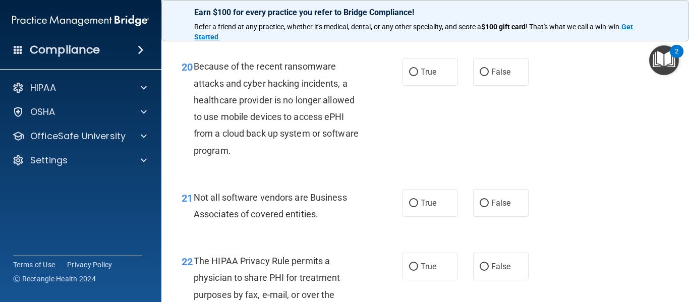
scroll to position [1910, 0]
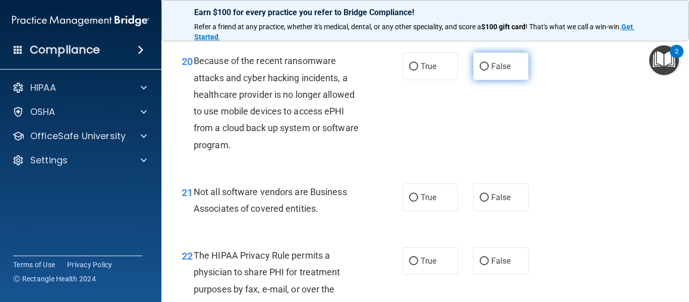
click at [498, 80] on label "False" at bounding box center [501, 66] width 56 height 28
click at [489, 71] on input "False" at bounding box center [484, 67] width 9 height 8
radio input "true"
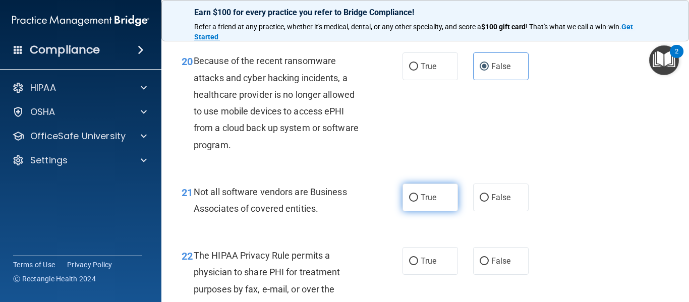
click at [424, 211] on label "True" at bounding box center [431, 198] width 56 height 28
click at [418, 202] on input "True" at bounding box center [413, 198] width 9 height 8
radio input "true"
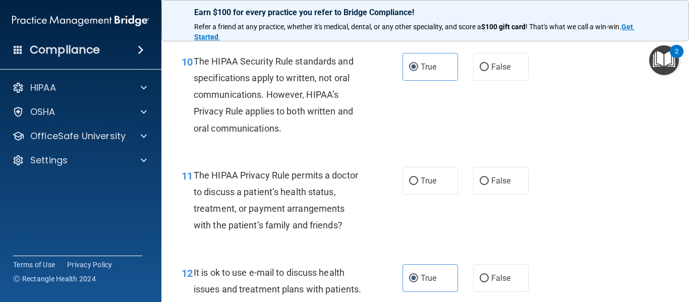
scroll to position [937, 0]
click at [426, 179] on span "True" at bounding box center [429, 181] width 16 height 10
click at [418, 179] on input "True" at bounding box center [413, 181] width 9 height 8
radio input "true"
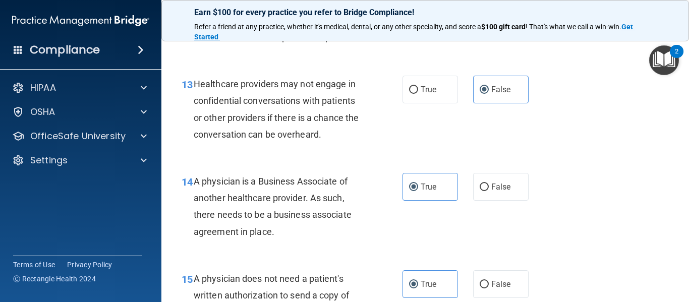
scroll to position [1190, 0]
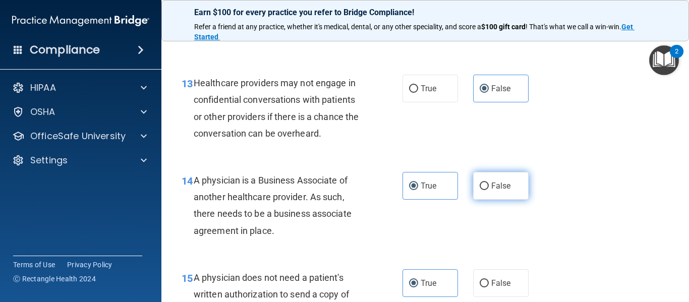
click at [477, 186] on label "False" at bounding box center [501, 186] width 56 height 28
click at [480, 186] on input "False" at bounding box center [484, 187] width 9 height 8
radio input "true"
radio input "false"
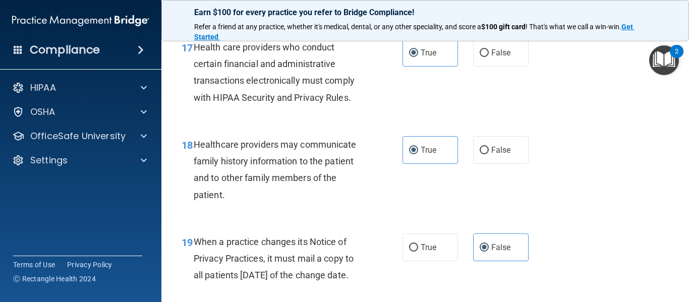
scroll to position [1647, 0]
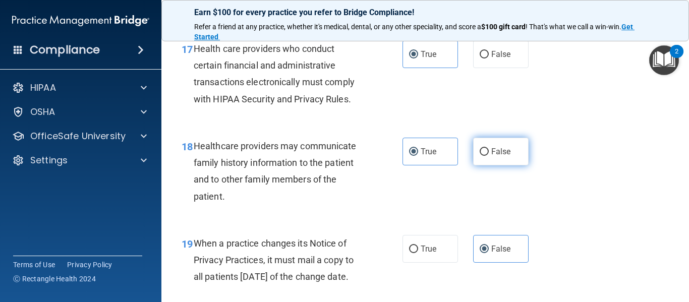
click at [483, 148] on input "False" at bounding box center [484, 152] width 9 height 8
radio input "true"
radio input "false"
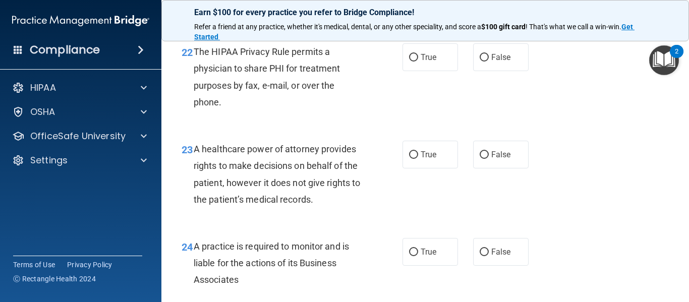
scroll to position [2115, 0]
click at [436, 61] on span "True" at bounding box center [429, 56] width 16 height 10
click at [418, 61] on input "True" at bounding box center [413, 57] width 9 height 8
radio input "true"
click at [484, 162] on label "False" at bounding box center [501, 154] width 56 height 28
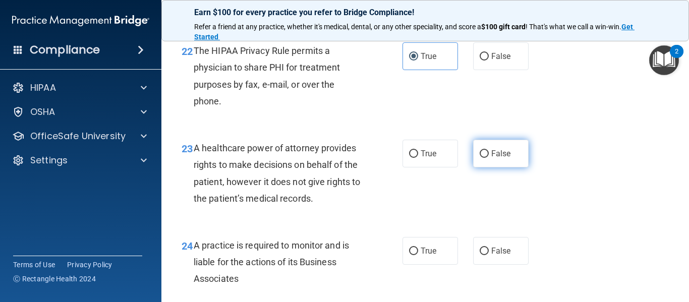
click at [484, 158] on input "False" at bounding box center [484, 154] width 9 height 8
radio input "true"
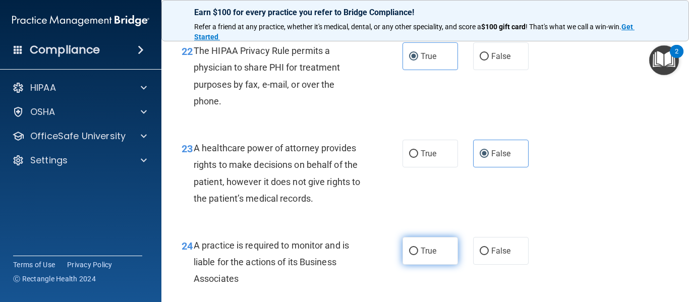
click at [426, 256] on span "True" at bounding box center [429, 251] width 16 height 10
click at [418, 255] on input "True" at bounding box center [413, 252] width 9 height 8
radio input "true"
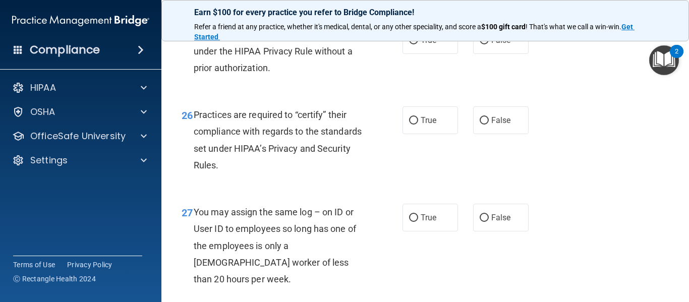
scroll to position [2407, 0]
click at [440, 53] on label "True" at bounding box center [431, 40] width 56 height 28
click at [418, 44] on input "True" at bounding box center [413, 40] width 9 height 8
radio input "true"
click at [501, 125] on span "False" at bounding box center [502, 120] width 20 height 10
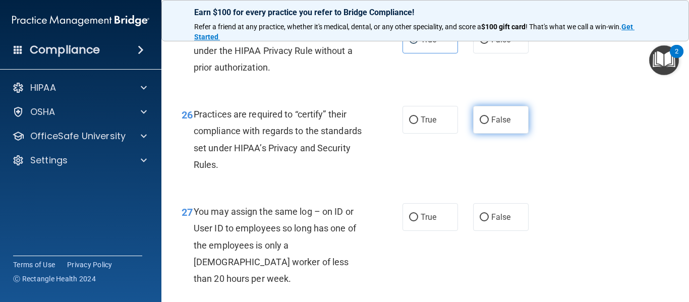
click at [489, 124] on input "False" at bounding box center [484, 121] width 9 height 8
radio input "true"
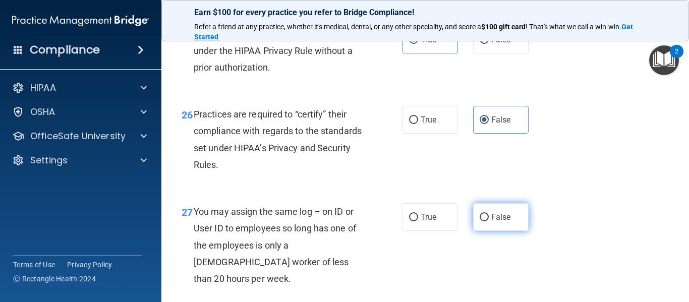
click at [501, 222] on span "False" at bounding box center [502, 217] width 20 height 10
click at [489, 222] on input "False" at bounding box center [484, 218] width 9 height 8
radio input "true"
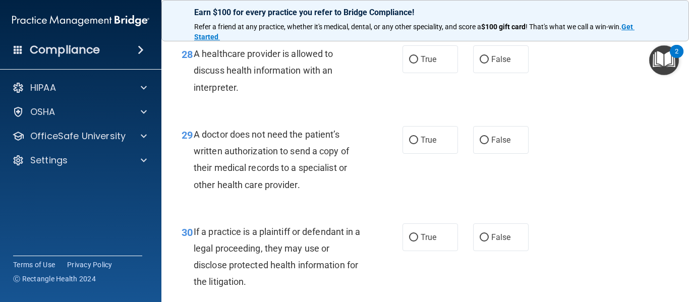
scroll to position [2678, 0]
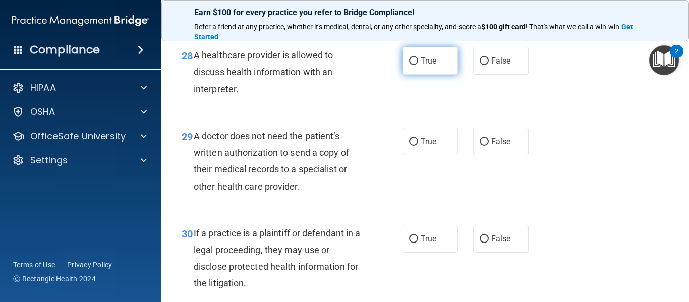
click at [443, 70] on label "True" at bounding box center [431, 61] width 56 height 28
click at [418, 65] on input "True" at bounding box center [413, 62] width 9 height 8
radio input "true"
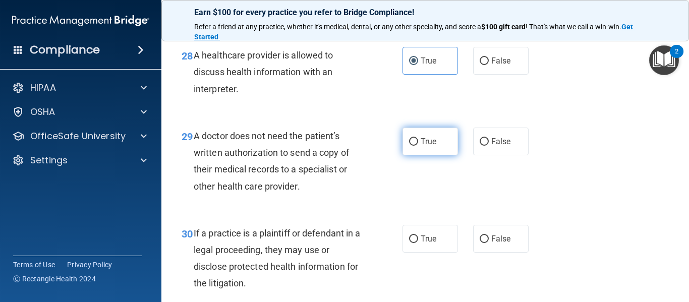
click at [442, 139] on label "True" at bounding box center [431, 142] width 56 height 28
click at [418, 139] on input "True" at bounding box center [413, 142] width 9 height 8
radio input "true"
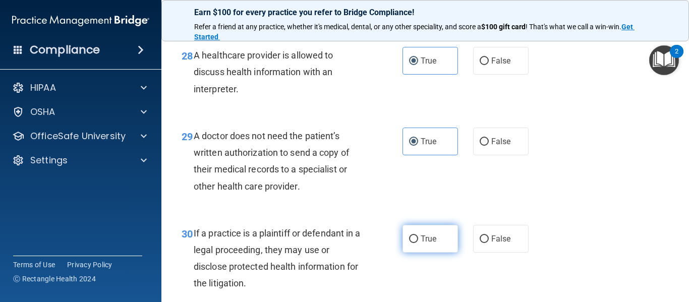
click at [433, 233] on label "True" at bounding box center [431, 239] width 56 height 28
click at [418, 236] on input "True" at bounding box center [413, 240] width 9 height 8
radio input "true"
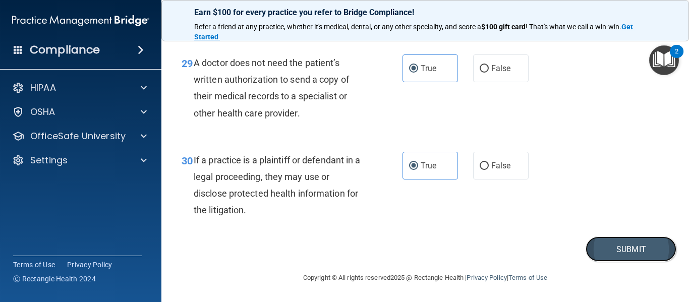
click at [608, 248] on button "Submit" at bounding box center [631, 250] width 91 height 26
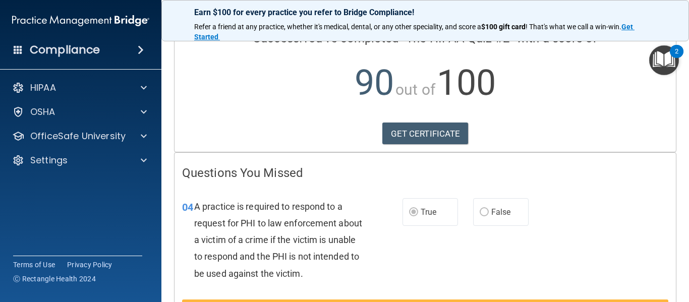
scroll to position [86, 0]
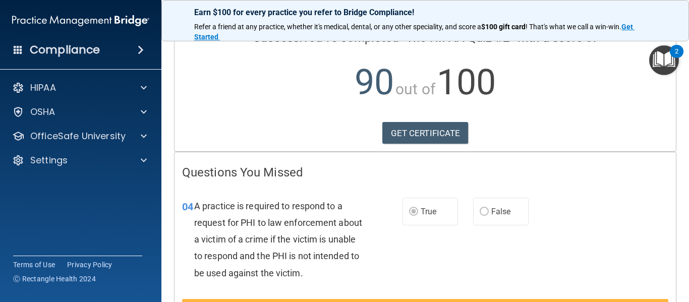
click at [480, 221] on label "False" at bounding box center [501, 212] width 56 height 28
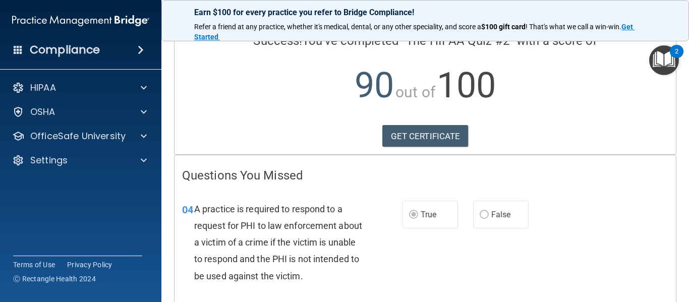
scroll to position [0, 0]
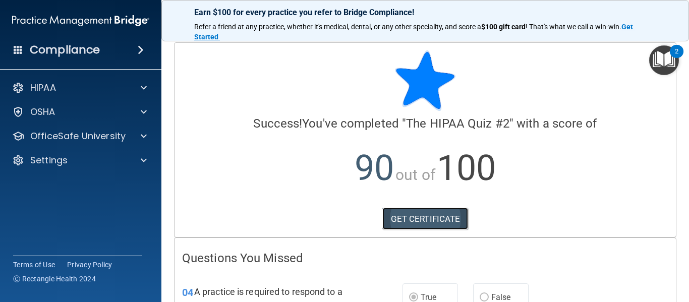
click at [431, 216] on link "GET CERTIFICATE" at bounding box center [426, 219] width 86 height 22
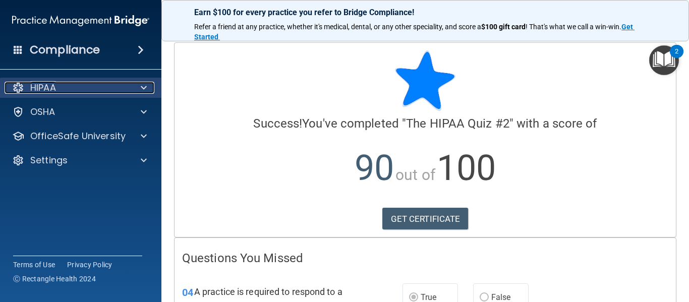
click at [130, 91] on div at bounding box center [142, 88] width 25 height 12
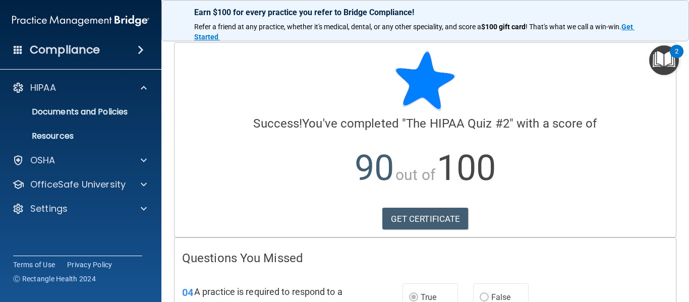
click at [124, 195] on div "HIPAA Documents and Policies Report an Incident Business Associates Emergency P…" at bounding box center [81, 150] width 162 height 153
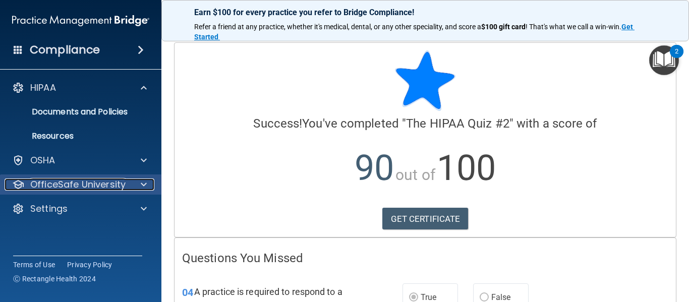
click at [125, 190] on div "OfficeSafe University" at bounding box center [67, 185] width 125 height 12
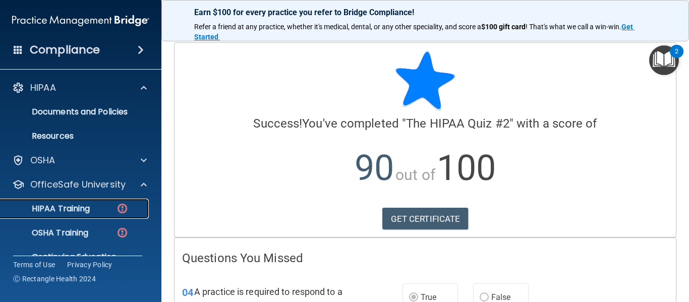
click at [111, 205] on div "HIPAA Training" at bounding box center [76, 209] width 138 height 10
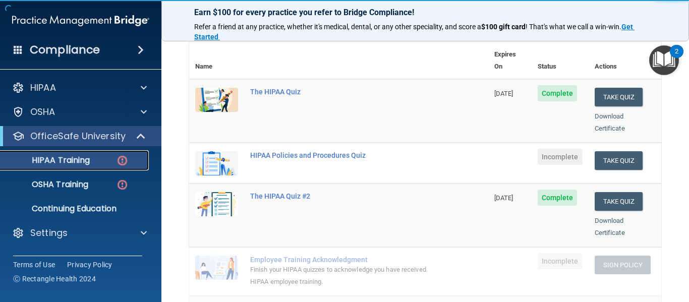
scroll to position [112, 0]
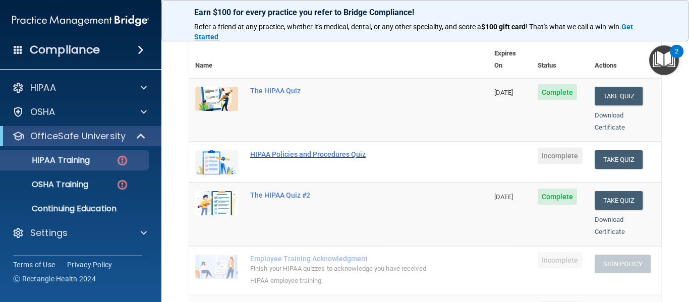
click at [310, 150] on div "HIPAA Policies and Procedures Quiz" at bounding box center [344, 154] width 188 height 8
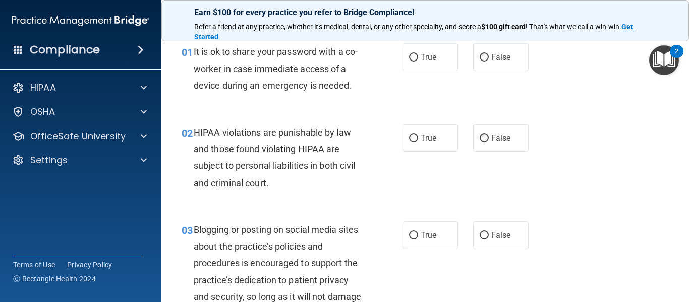
scroll to position [35, 0]
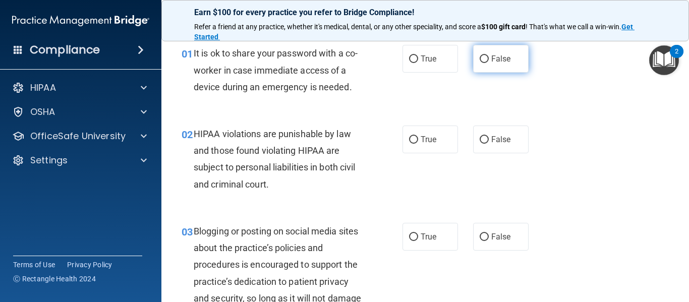
click at [484, 57] on input "False" at bounding box center [484, 60] width 9 height 8
radio input "true"
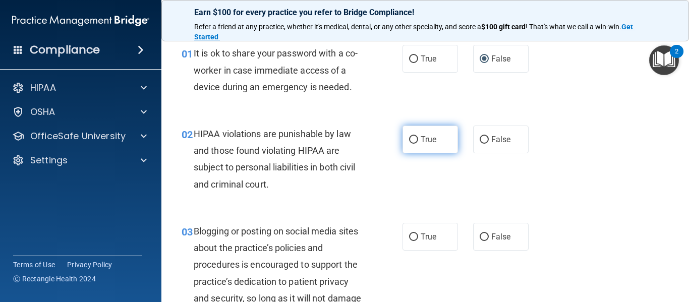
click at [442, 129] on label "True" at bounding box center [431, 140] width 56 height 28
click at [418, 136] on input "True" at bounding box center [413, 140] width 9 height 8
radio input "true"
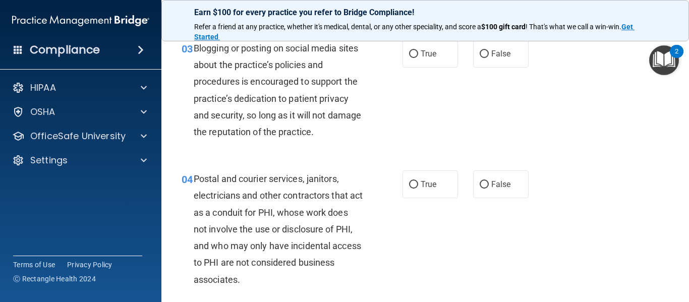
scroll to position [219, 0]
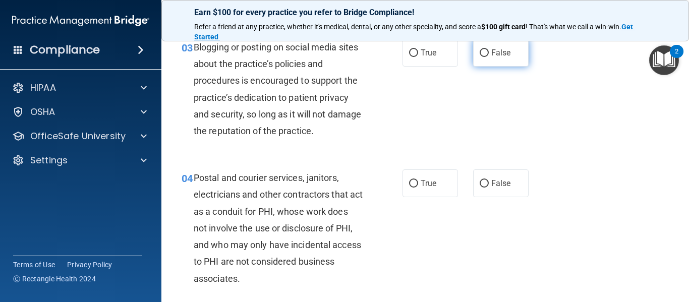
click at [503, 46] on label "False" at bounding box center [501, 53] width 56 height 28
click at [489, 49] on input "False" at bounding box center [484, 53] width 9 height 8
radio input "true"
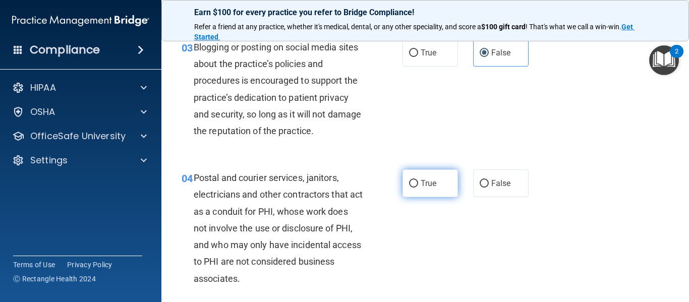
click at [436, 174] on label "True" at bounding box center [431, 184] width 56 height 28
click at [418, 180] on input "True" at bounding box center [413, 184] width 9 height 8
radio input "true"
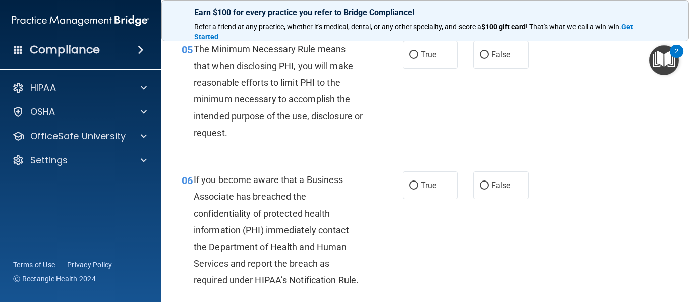
scroll to position [497, 0]
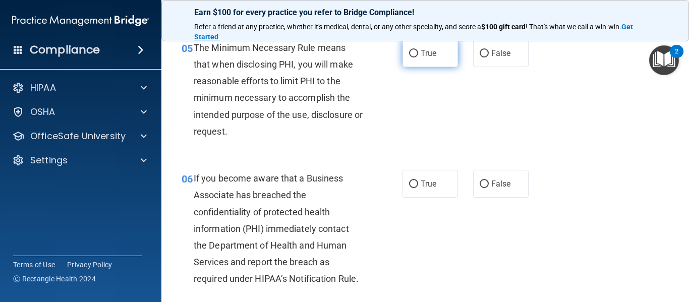
click at [430, 47] on label "True" at bounding box center [431, 53] width 56 height 28
click at [418, 50] on input "True" at bounding box center [413, 54] width 9 height 8
radio input "true"
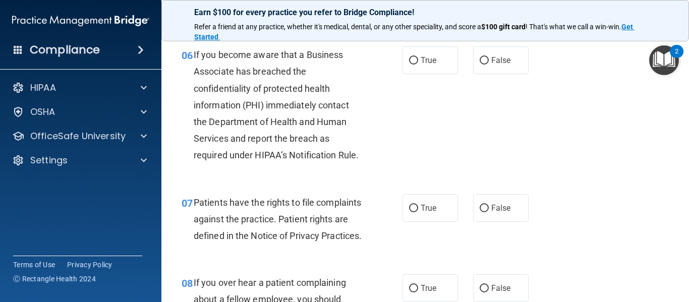
scroll to position [623, 0]
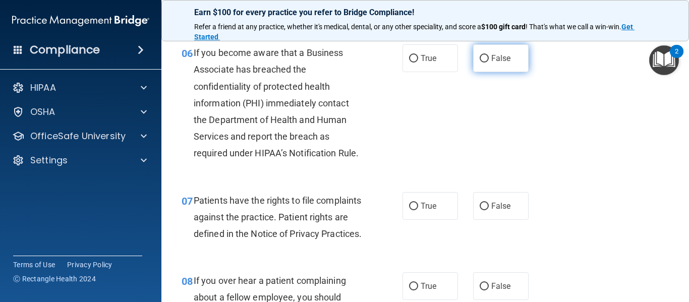
click at [485, 52] on label "False" at bounding box center [501, 58] width 56 height 28
click at [485, 55] on input "False" at bounding box center [484, 59] width 9 height 8
radio input "true"
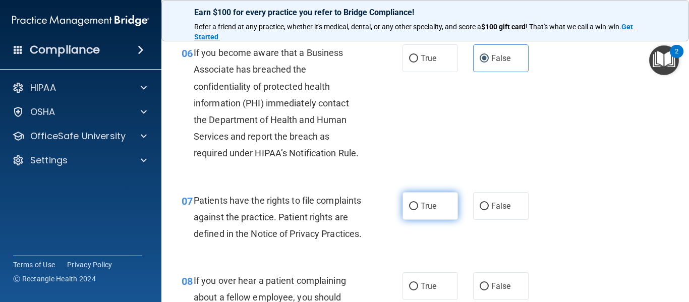
click at [428, 203] on span "True" at bounding box center [429, 206] width 16 height 10
click at [418, 203] on input "True" at bounding box center [413, 207] width 9 height 8
radio input "true"
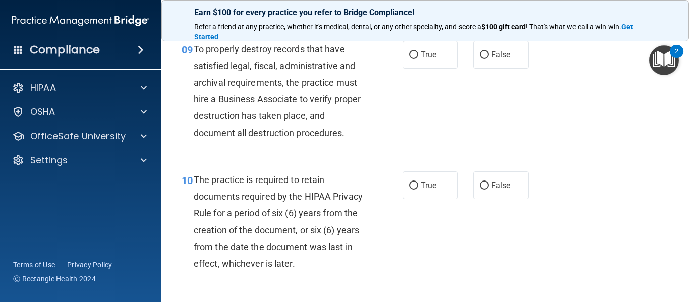
scroll to position [985, 0]
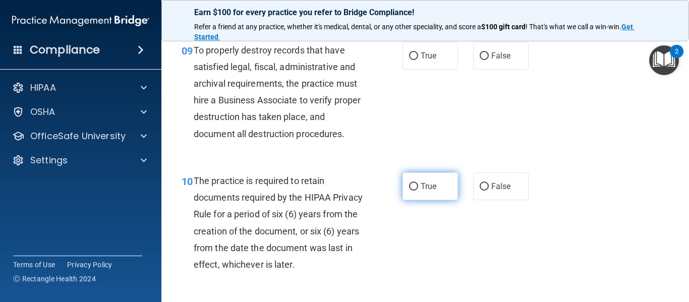
click at [427, 191] on span "True" at bounding box center [429, 187] width 16 height 10
click at [418, 191] on input "True" at bounding box center [413, 187] width 9 height 8
radio input "true"
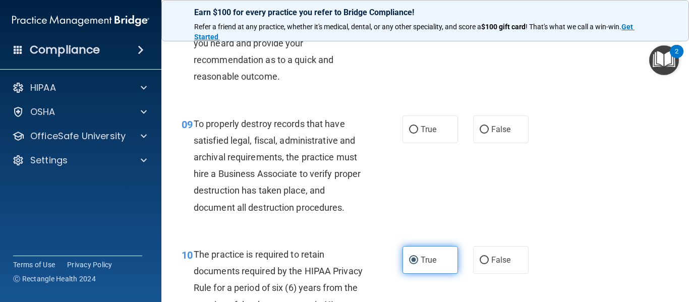
scroll to position [892, 0]
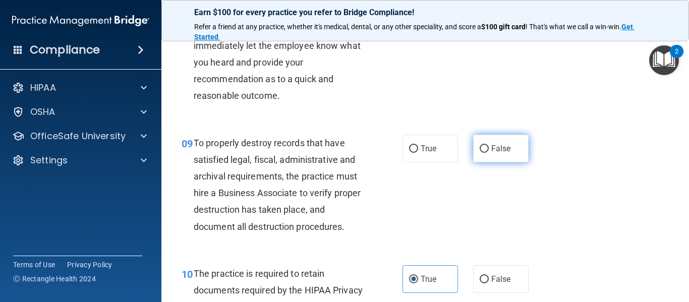
click at [484, 153] on input "False" at bounding box center [484, 149] width 9 height 8
radio input "true"
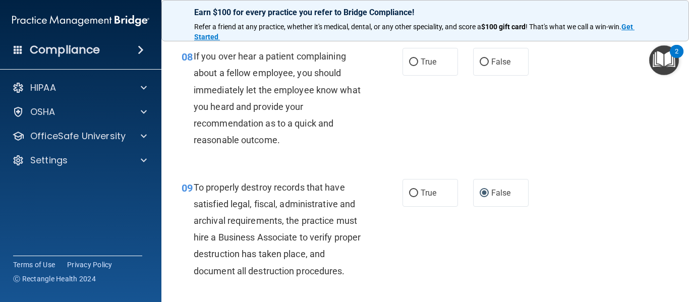
scroll to position [847, 0]
click at [494, 76] on label "False" at bounding box center [501, 62] width 56 height 28
click at [489, 67] on input "False" at bounding box center [484, 63] width 9 height 8
radio input "true"
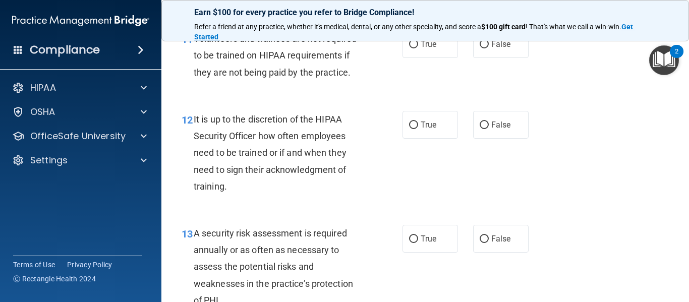
scroll to position [1257, 0]
click at [492, 59] on label "False" at bounding box center [501, 45] width 56 height 28
click at [489, 49] on input "False" at bounding box center [484, 46] width 9 height 8
radio input "true"
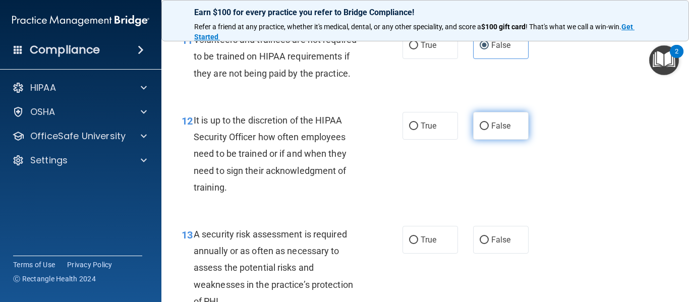
click at [485, 136] on label "False" at bounding box center [501, 126] width 56 height 28
click at [485, 130] on input "False" at bounding box center [484, 127] width 9 height 8
radio input "true"
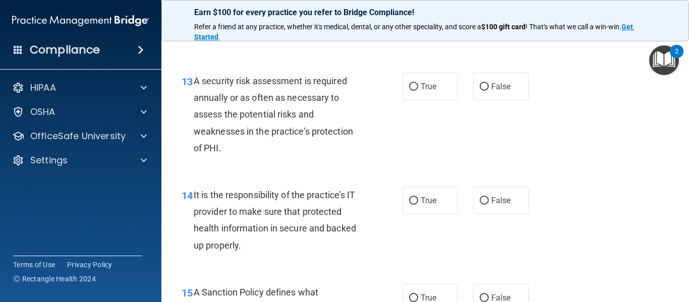
scroll to position [1420, 0]
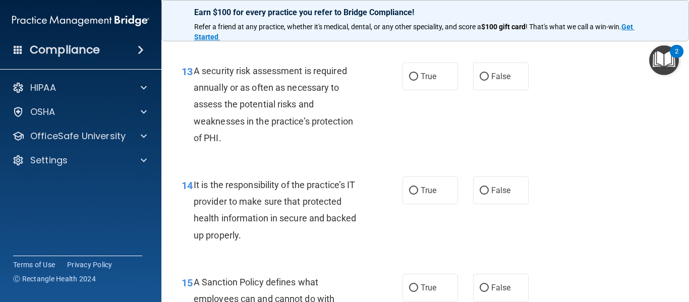
click at [448, 80] on label "True" at bounding box center [431, 77] width 56 height 28
click at [418, 80] on input "True" at bounding box center [413, 77] width 9 height 8
radio input "true"
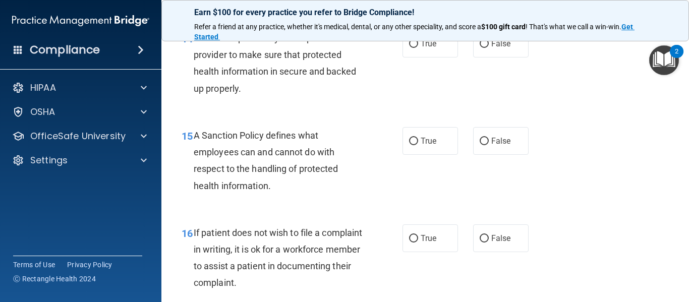
scroll to position [1570, 0]
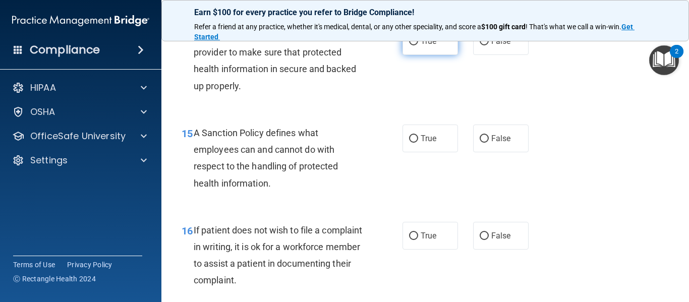
click at [437, 55] on label "True" at bounding box center [431, 41] width 56 height 28
click at [418, 45] on input "True" at bounding box center [413, 42] width 9 height 8
radio input "true"
click at [444, 145] on label "True" at bounding box center [431, 139] width 56 height 28
click at [418, 143] on input "True" at bounding box center [413, 139] width 9 height 8
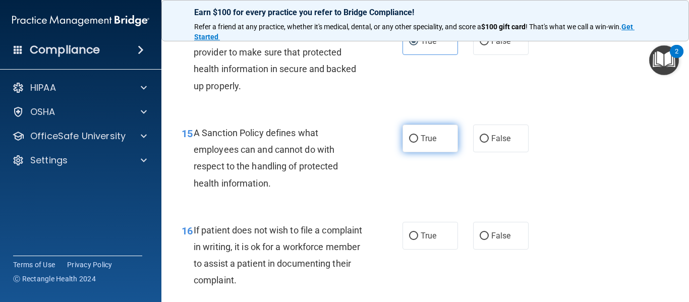
radio input "true"
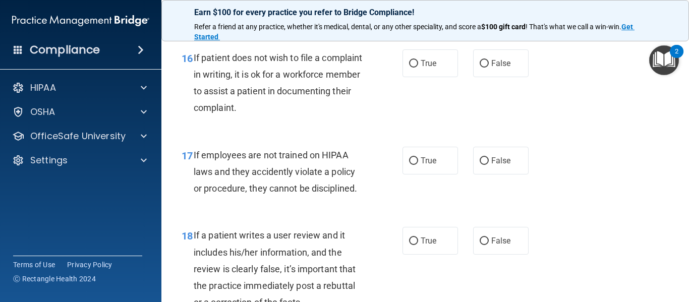
scroll to position [1745, 0]
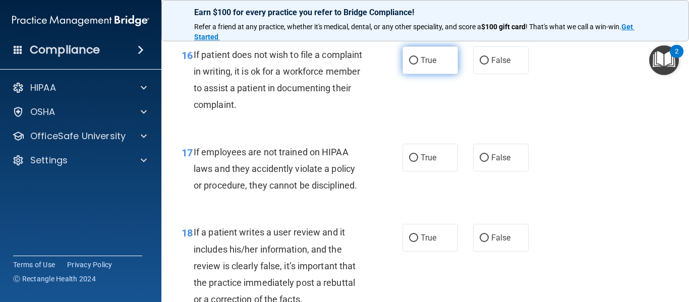
click at [432, 65] on span "True" at bounding box center [429, 61] width 16 height 10
click at [418, 65] on input "True" at bounding box center [413, 61] width 9 height 8
radio input "true"
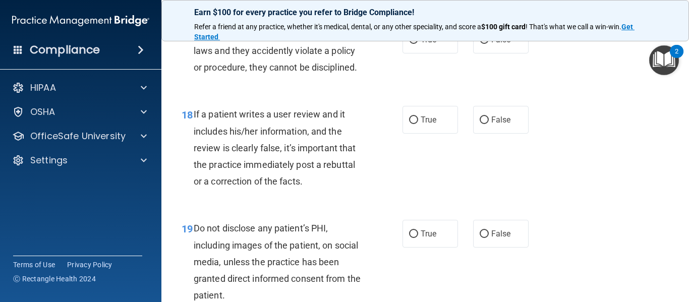
scroll to position [1867, 0]
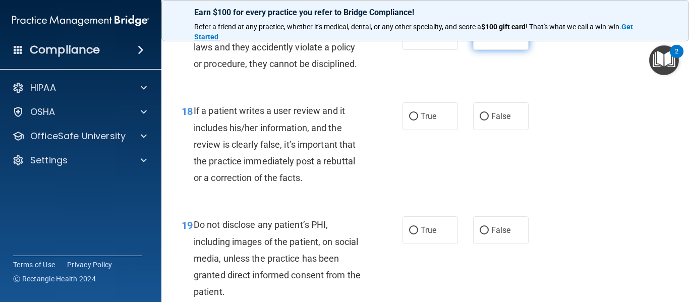
click at [490, 49] on label "False" at bounding box center [501, 36] width 56 height 28
click at [489, 40] on input "False" at bounding box center [484, 37] width 9 height 8
radio input "true"
click at [489, 127] on label "False" at bounding box center [501, 116] width 56 height 28
click at [489, 121] on input "False" at bounding box center [484, 117] width 9 height 8
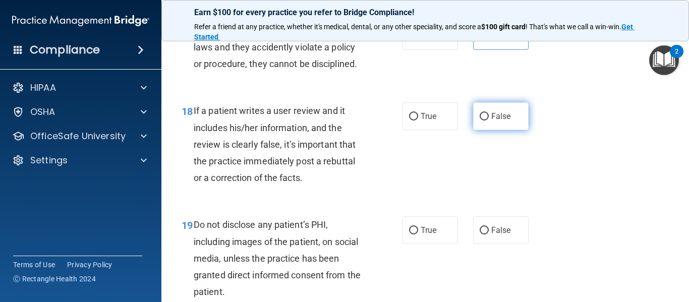
radio input "true"
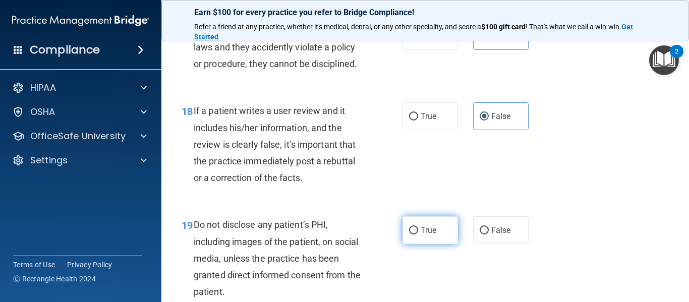
click at [431, 235] on span "True" at bounding box center [429, 231] width 16 height 10
click at [418, 235] on input "True" at bounding box center [413, 231] width 9 height 8
radio input "true"
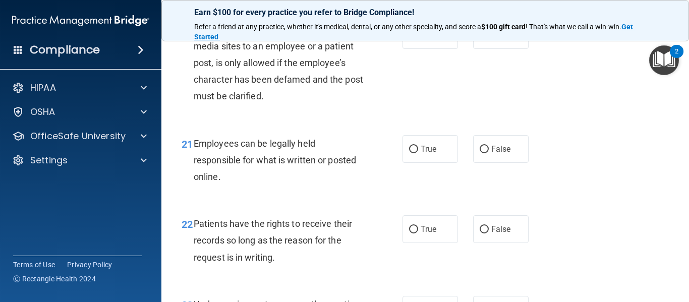
scroll to position [2177, 0]
click at [501, 48] on label "False" at bounding box center [501, 35] width 56 height 28
click at [489, 39] on input "False" at bounding box center [484, 35] width 9 height 8
radio input "true"
click at [436, 159] on label "True" at bounding box center [431, 149] width 56 height 28
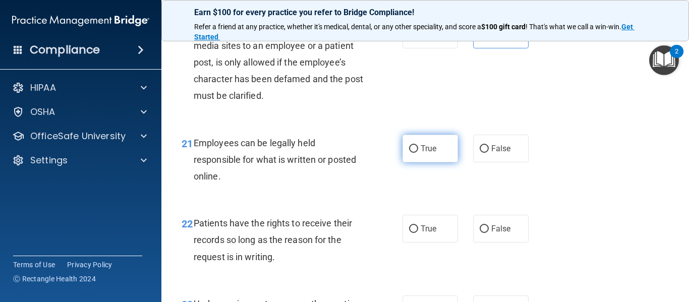
click at [418, 153] on input "True" at bounding box center [413, 149] width 9 height 8
radio input "true"
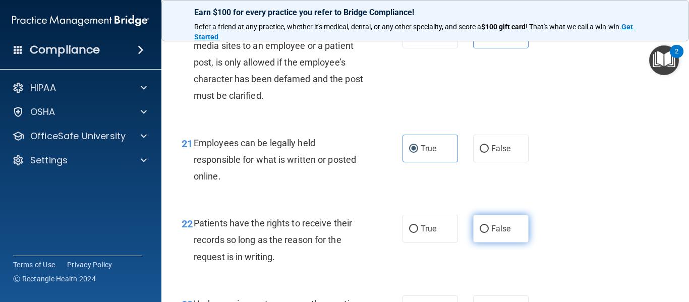
click at [495, 235] on label "False" at bounding box center [501, 229] width 56 height 28
click at [489, 233] on input "False" at bounding box center [484, 230] width 9 height 8
radio input "true"
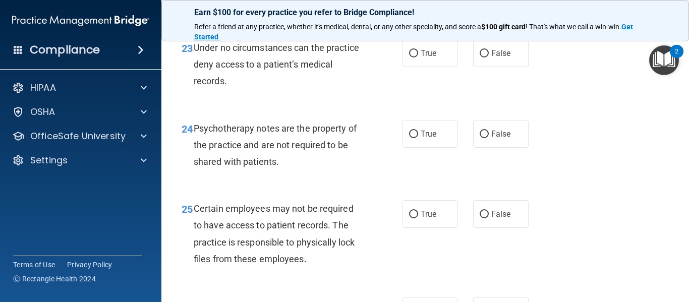
scroll to position [2435, 0]
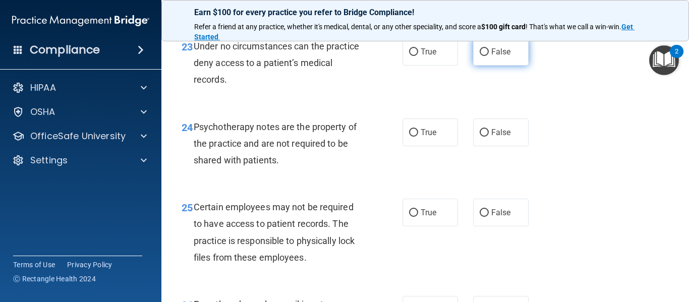
click at [485, 56] on input "False" at bounding box center [484, 52] width 9 height 8
radio input "true"
click at [499, 138] on label "False" at bounding box center [501, 133] width 56 height 28
click at [489, 137] on input "False" at bounding box center [484, 133] width 9 height 8
radio input "true"
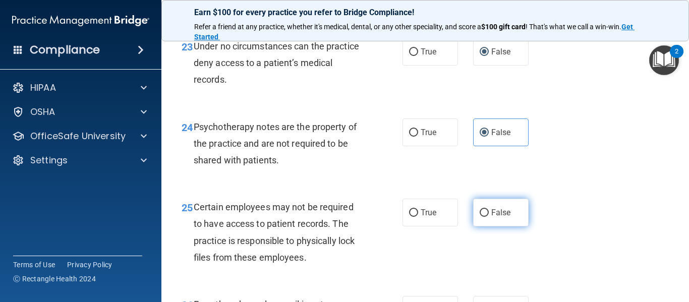
click at [497, 221] on label "False" at bounding box center [501, 213] width 56 height 28
click at [489, 217] on input "False" at bounding box center [484, 213] width 9 height 8
radio input "true"
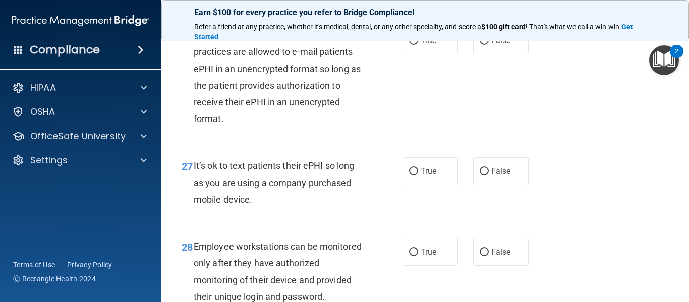
scroll to position [2709, 0]
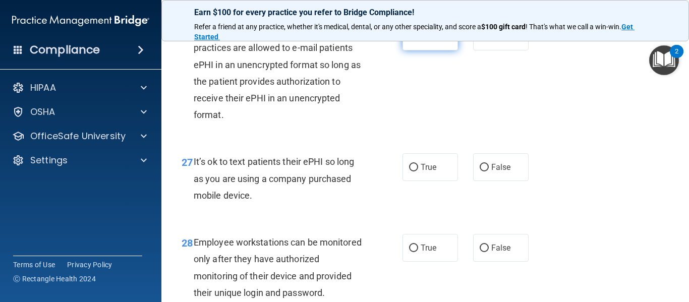
click at [450, 46] on label "True" at bounding box center [431, 37] width 56 height 28
click at [418, 41] on input "True" at bounding box center [413, 37] width 9 height 8
radio input "true"
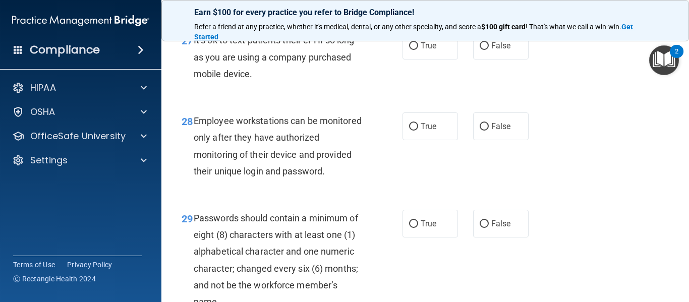
scroll to position [2831, 0]
click at [485, 59] on label "False" at bounding box center [501, 45] width 56 height 28
click at [485, 49] on input "False" at bounding box center [484, 46] width 9 height 8
radio input "true"
click at [495, 140] on label "False" at bounding box center [501, 126] width 56 height 28
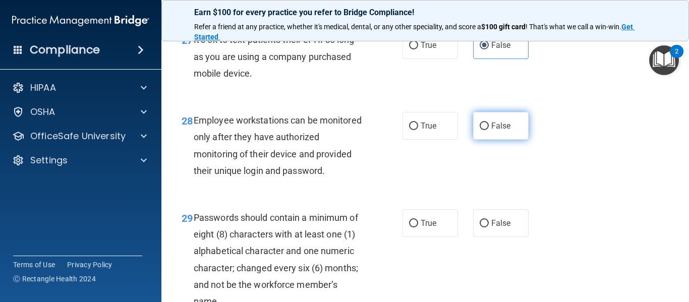
click at [489, 130] on input "False" at bounding box center [484, 127] width 9 height 8
radio input "true"
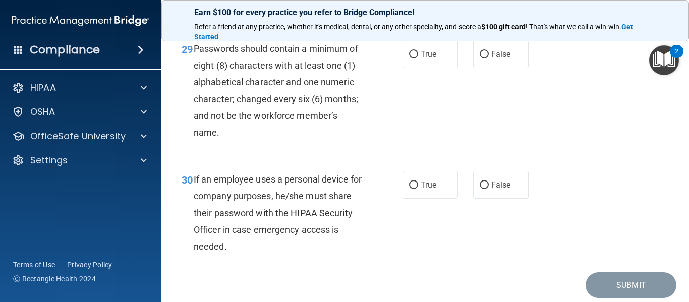
scroll to position [2997, 0]
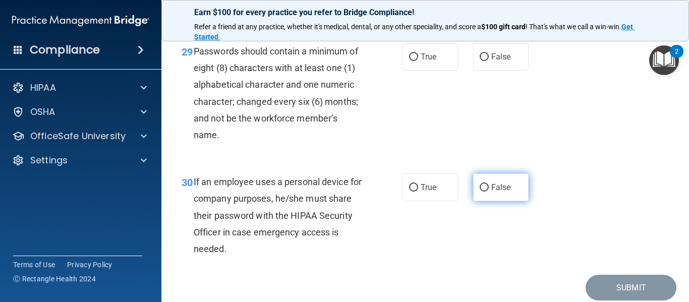
click at [500, 196] on label "False" at bounding box center [501, 188] width 56 height 28
click at [489, 192] on input "False" at bounding box center [484, 188] width 9 height 8
radio input "true"
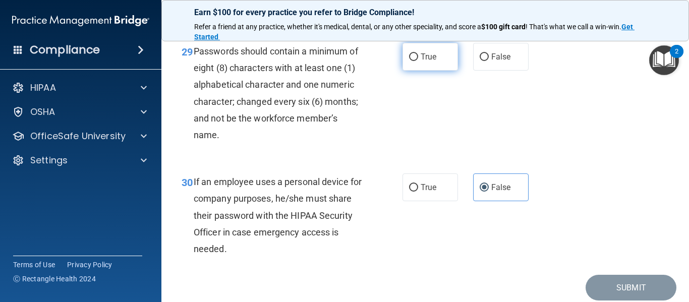
click at [437, 71] on label "True" at bounding box center [431, 57] width 56 height 28
click at [418, 61] on input "True" at bounding box center [413, 57] width 9 height 8
radio input "true"
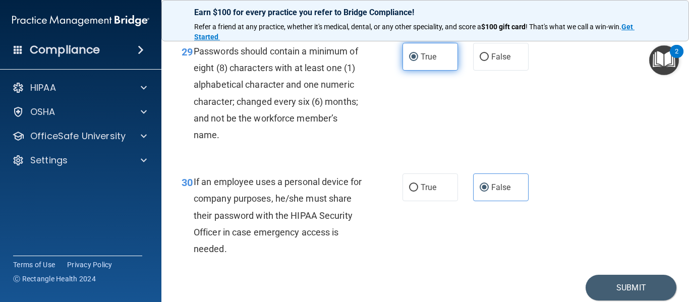
scroll to position [3053, 0]
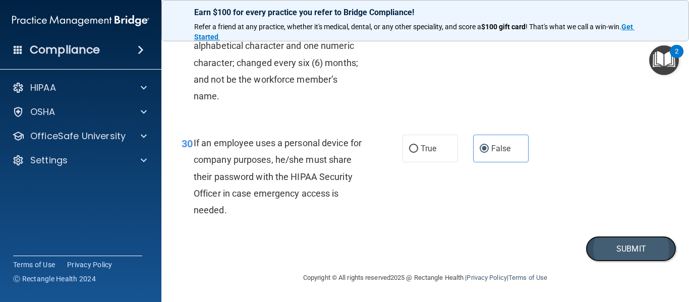
click at [637, 241] on button "Submit" at bounding box center [631, 249] width 91 height 26
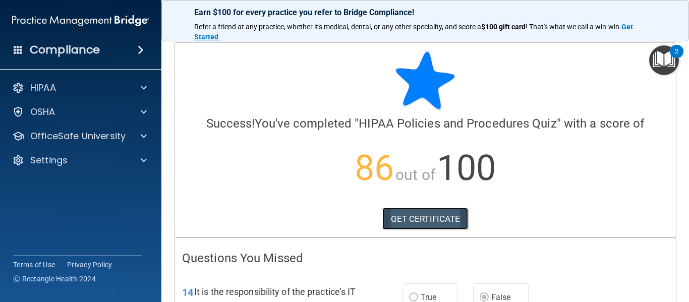
click at [426, 225] on link "GET CERTIFICATE" at bounding box center [426, 219] width 86 height 22
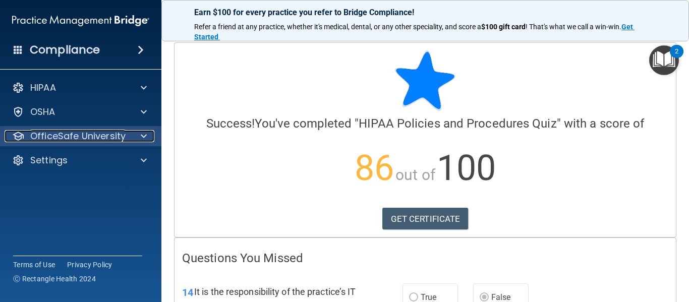
click at [93, 142] on p "OfficeSafe University" at bounding box center [77, 136] width 95 height 12
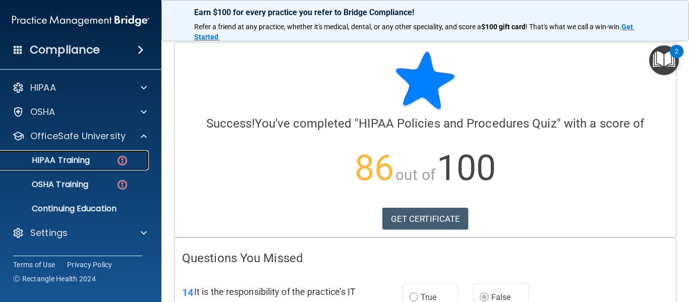
click at [79, 162] on p "HIPAA Training" at bounding box center [48, 160] width 83 height 10
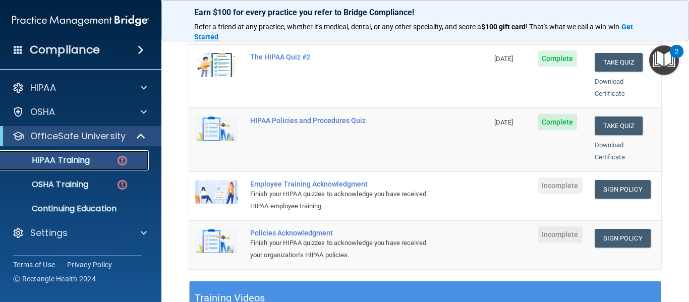
scroll to position [208, 0]
click at [644, 181] on link "Sign Policy" at bounding box center [623, 190] width 56 height 19
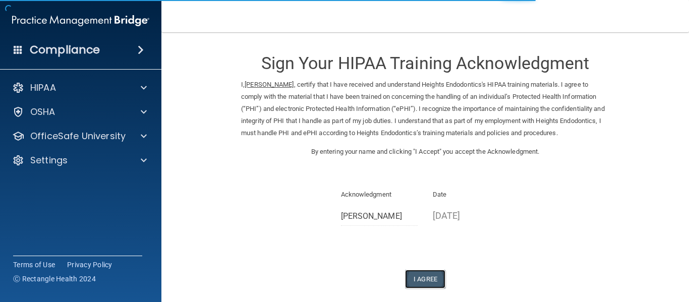
click at [433, 279] on button "I Agree" at bounding box center [425, 279] width 40 height 19
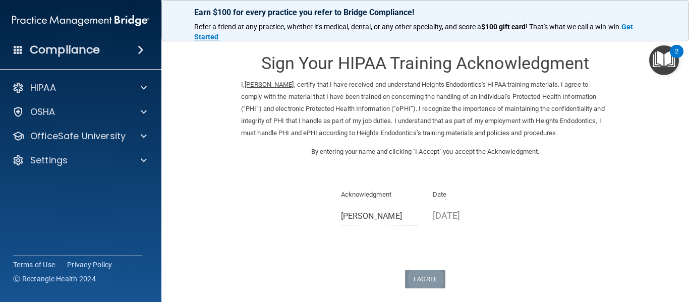
scroll to position [90, 0]
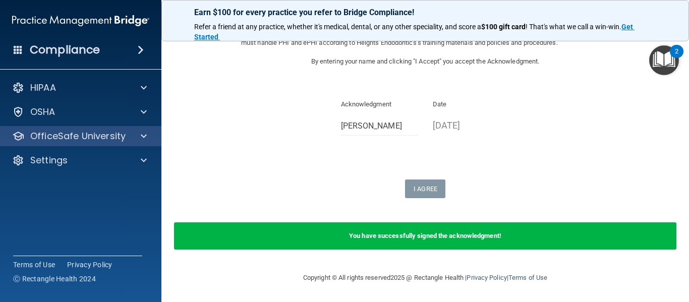
click at [136, 143] on div "OfficeSafe University" at bounding box center [81, 136] width 162 height 20
click at [141, 138] on span at bounding box center [144, 136] width 6 height 12
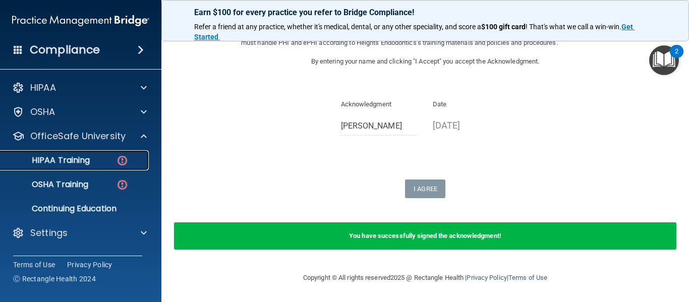
click at [81, 159] on p "HIPAA Training" at bounding box center [48, 160] width 83 height 10
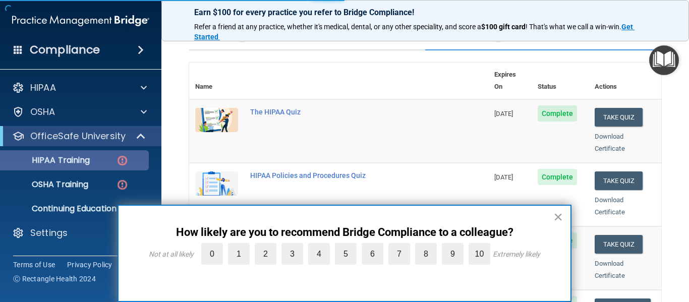
scroll to position [492, 0]
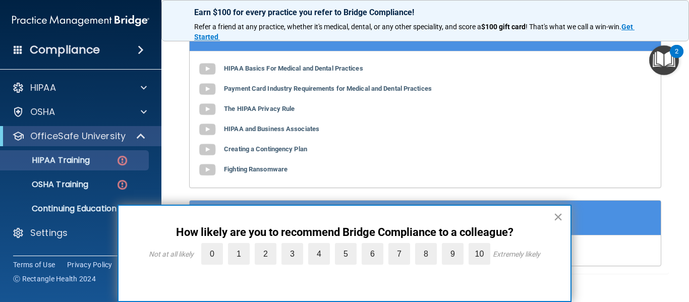
click at [562, 215] on button "×" at bounding box center [559, 217] width 10 height 16
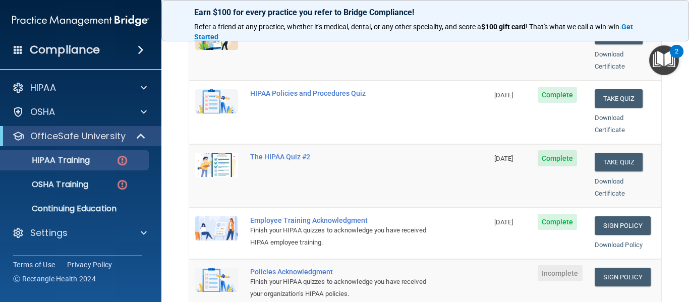
scroll to position [172, 0]
click at [613, 273] on link "Sign Policy" at bounding box center [623, 278] width 56 height 19
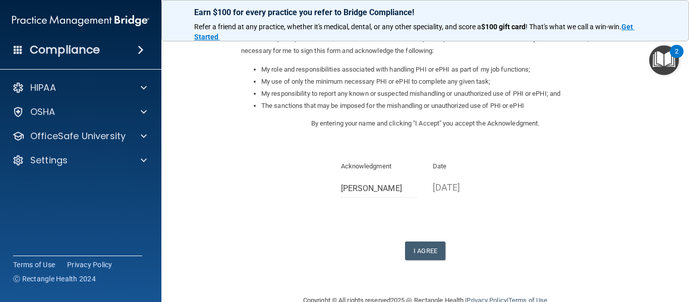
scroll to position [160, 0]
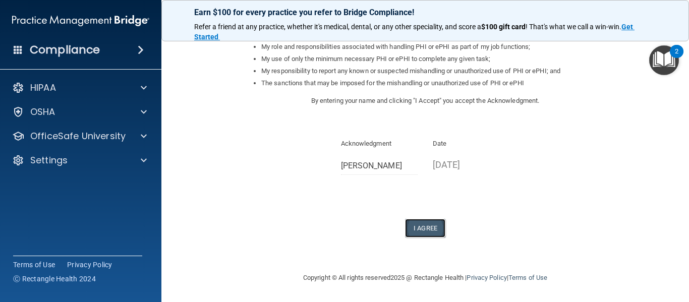
click at [433, 228] on button "I Agree" at bounding box center [425, 228] width 40 height 19
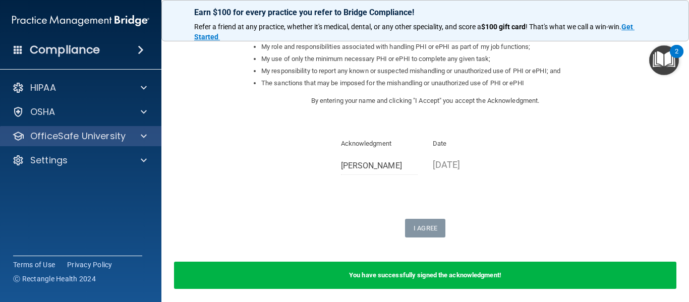
click at [122, 142] on div "OfficeSafe University" at bounding box center [81, 136] width 162 height 20
click at [121, 142] on p "OfficeSafe University" at bounding box center [77, 136] width 95 height 12
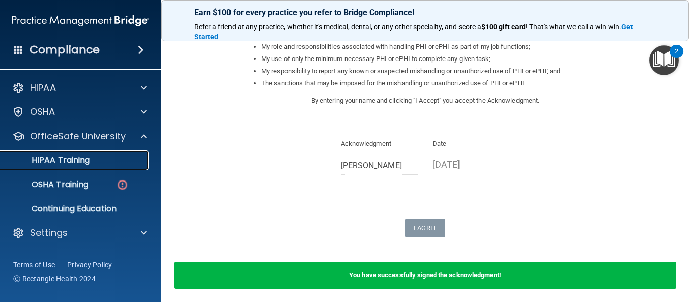
click at [86, 163] on p "HIPAA Training" at bounding box center [48, 160] width 83 height 10
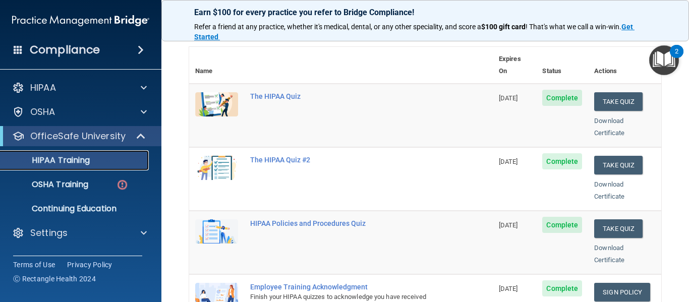
scroll to position [106, 0]
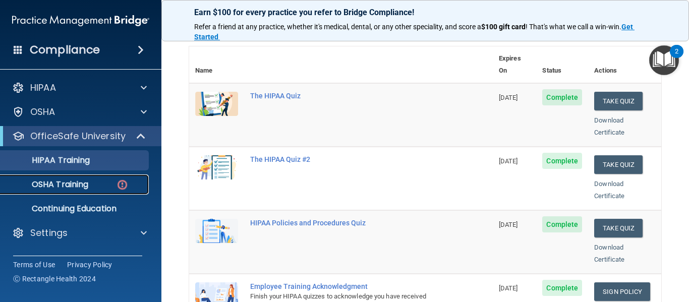
click at [89, 181] on div "OSHA Training" at bounding box center [76, 185] width 138 height 10
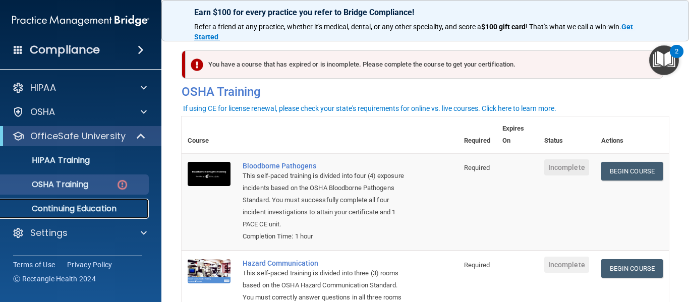
click at [87, 207] on p "Continuing Education" at bounding box center [76, 209] width 138 height 10
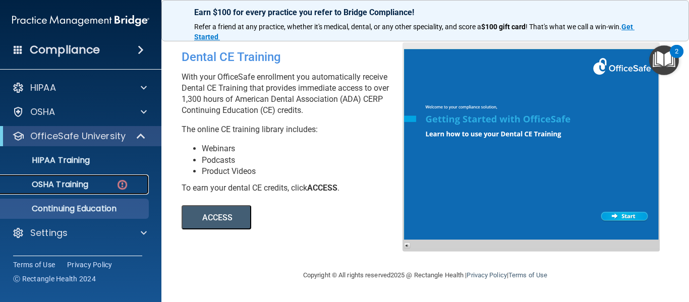
click at [94, 175] on link "OSHA Training" at bounding box center [69, 185] width 159 height 20
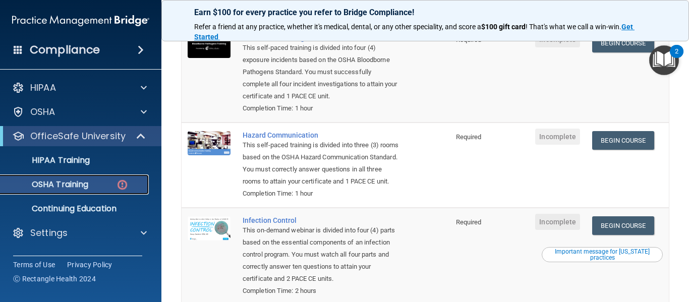
scroll to position [269, 0]
